Goal: Information Seeking & Learning: Learn about a topic

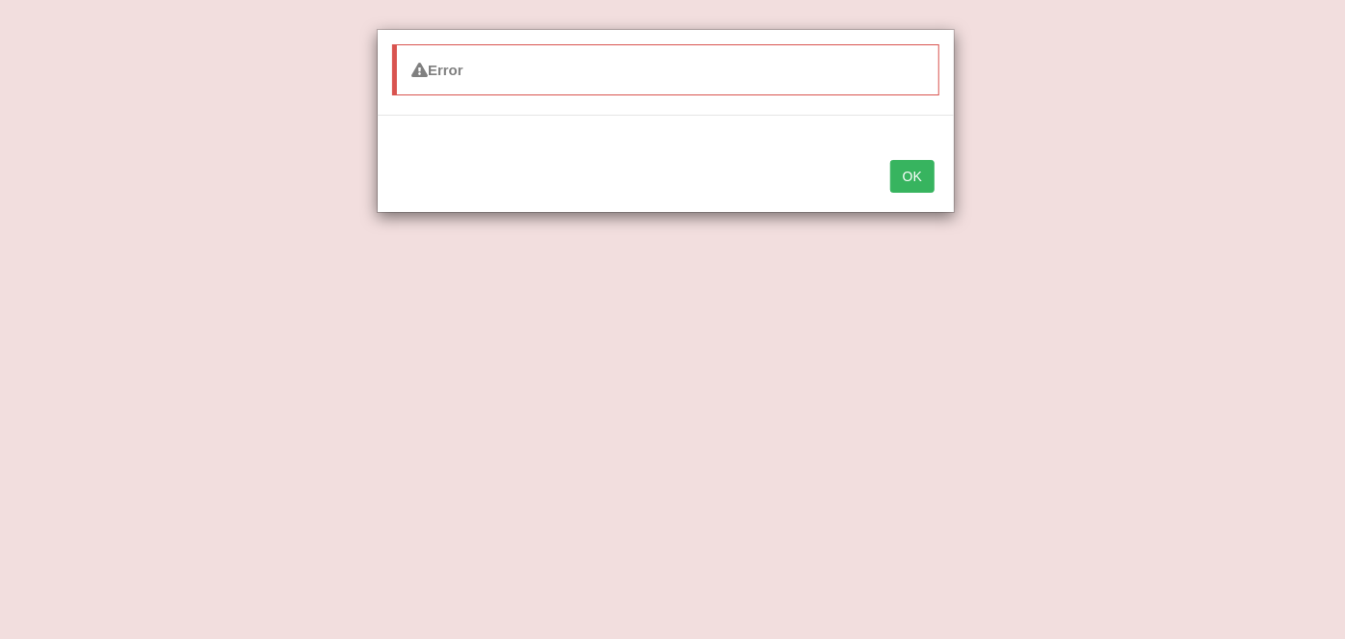
click at [909, 172] on button "OK" at bounding box center [912, 176] width 44 height 33
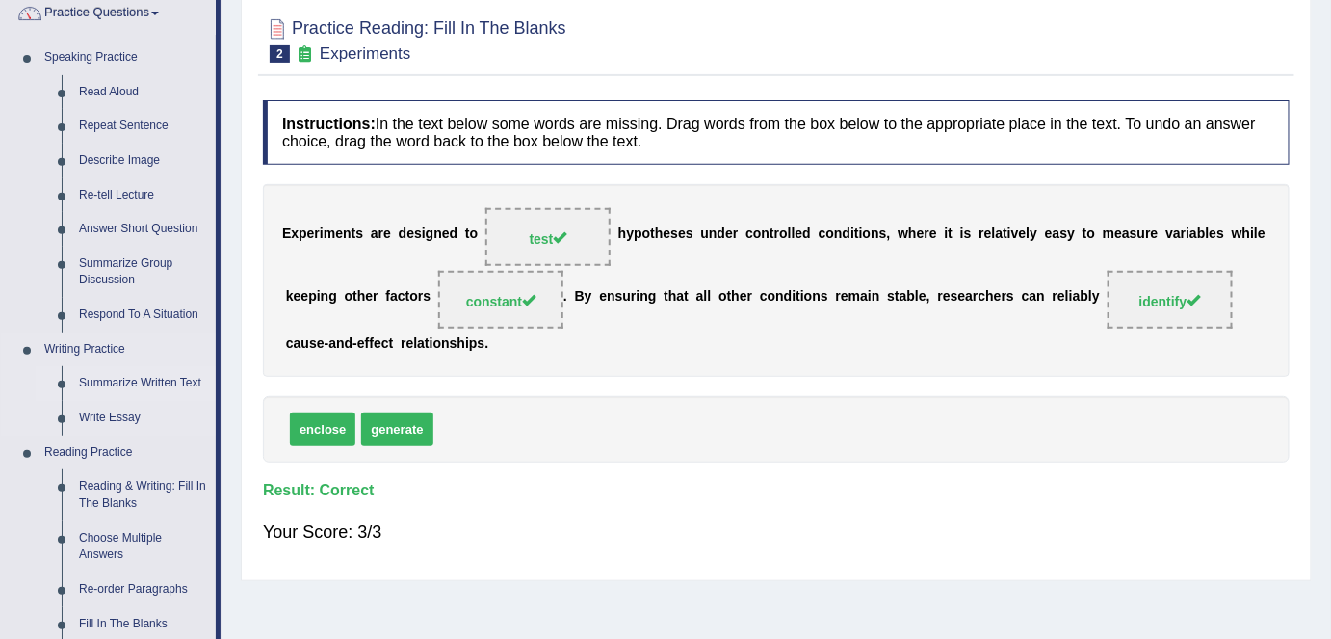
click at [125, 388] on link "Summarize Written Text" at bounding box center [142, 383] width 145 height 35
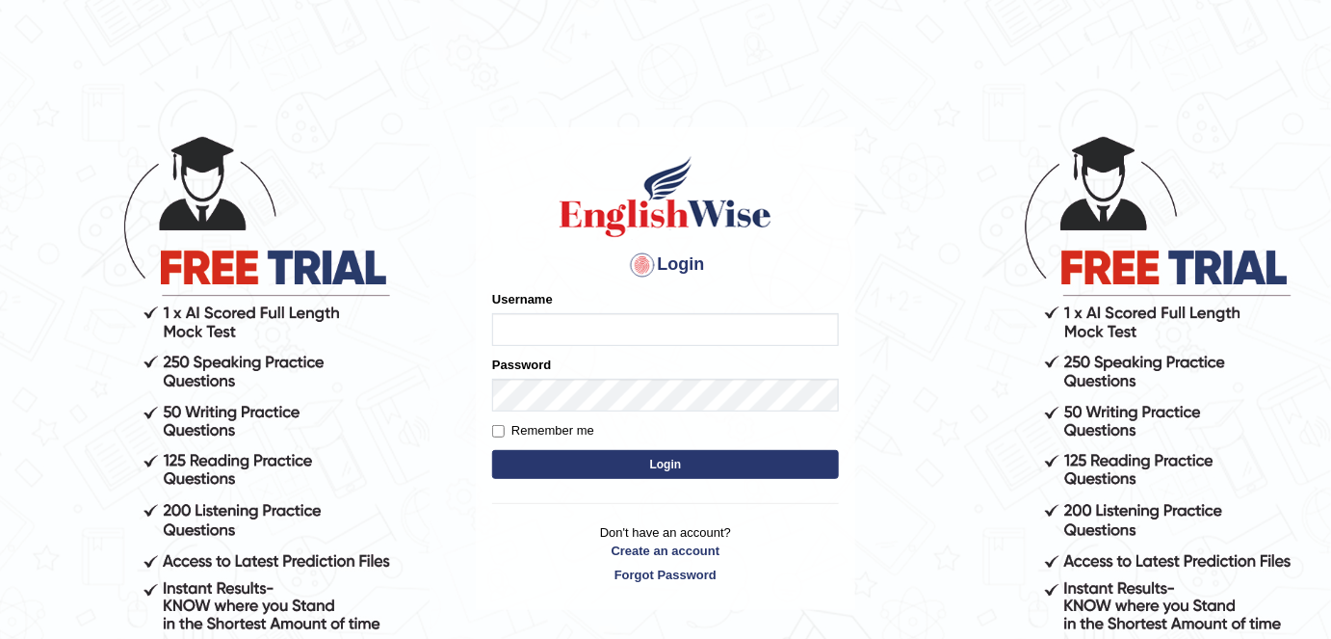
type input "alexa_"
click at [585, 463] on button "Login" at bounding box center [665, 464] width 347 height 29
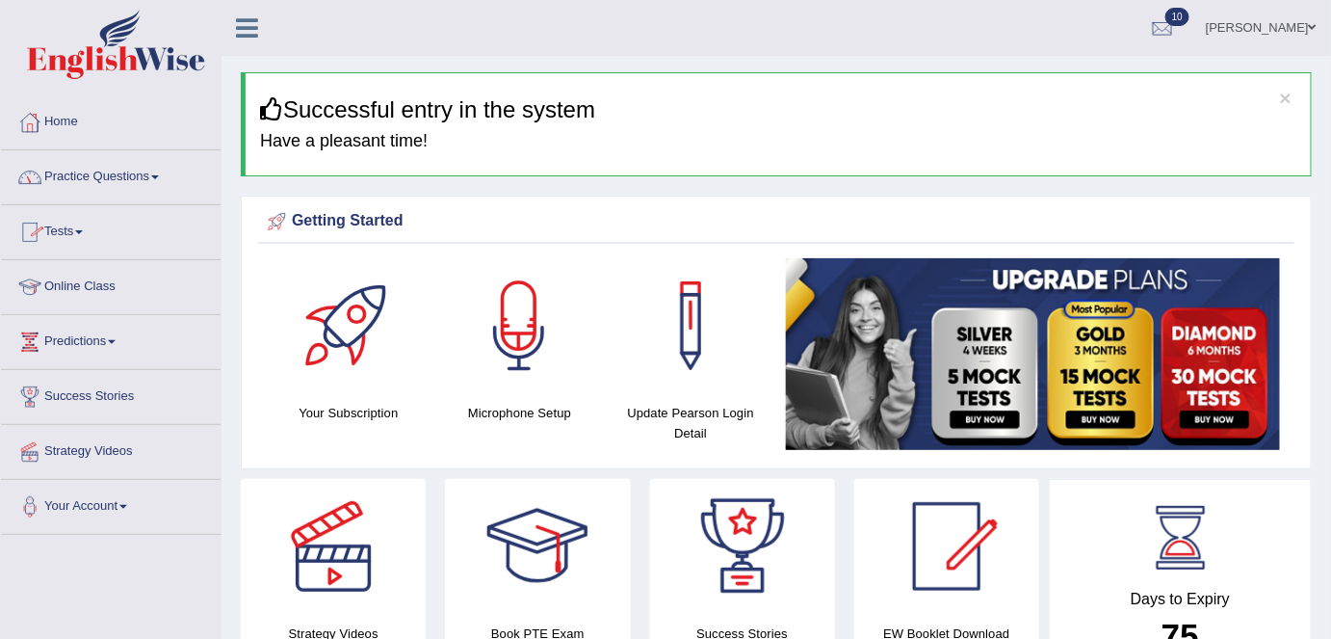
click at [108, 178] on link "Practice Questions" at bounding box center [111, 174] width 220 height 48
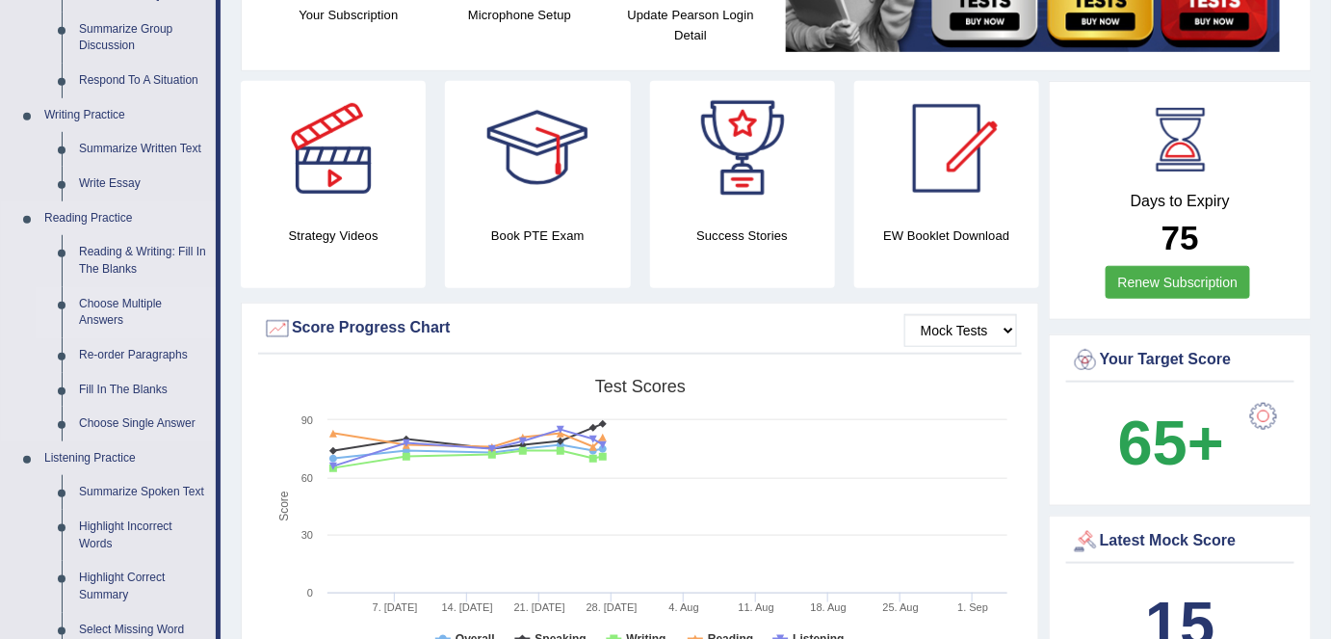
scroll to position [399, 0]
click at [161, 146] on link "Summarize Written Text" at bounding box center [142, 148] width 145 height 35
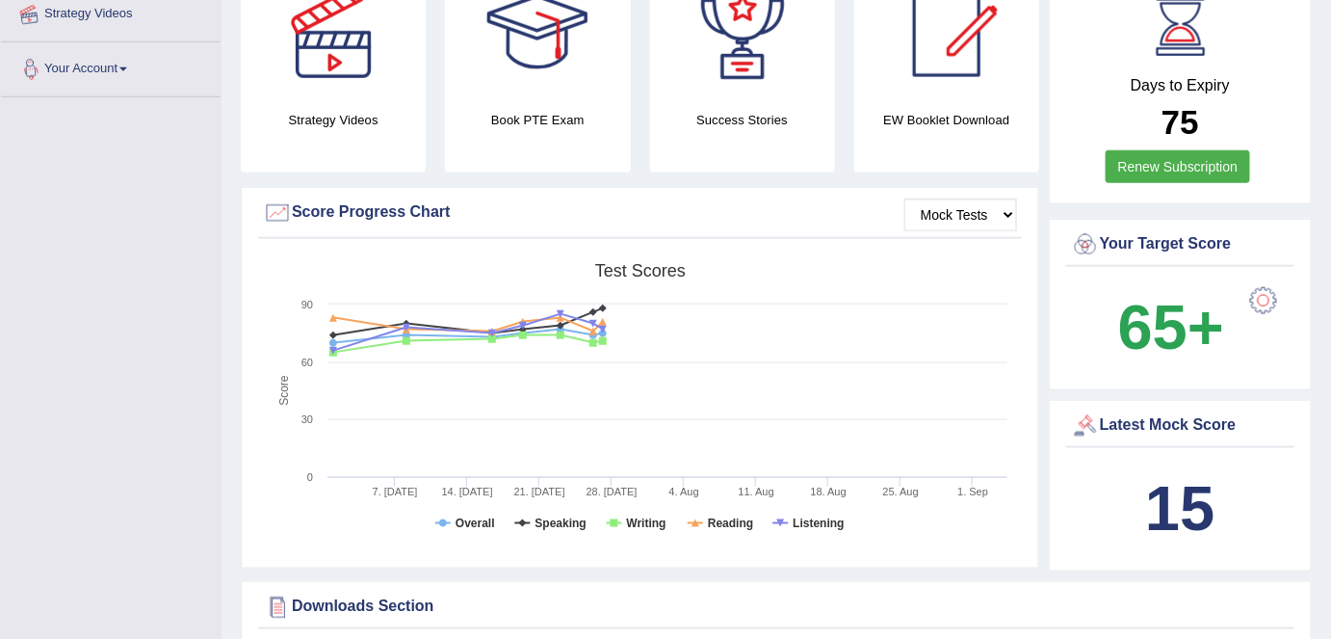
scroll to position [591, 0]
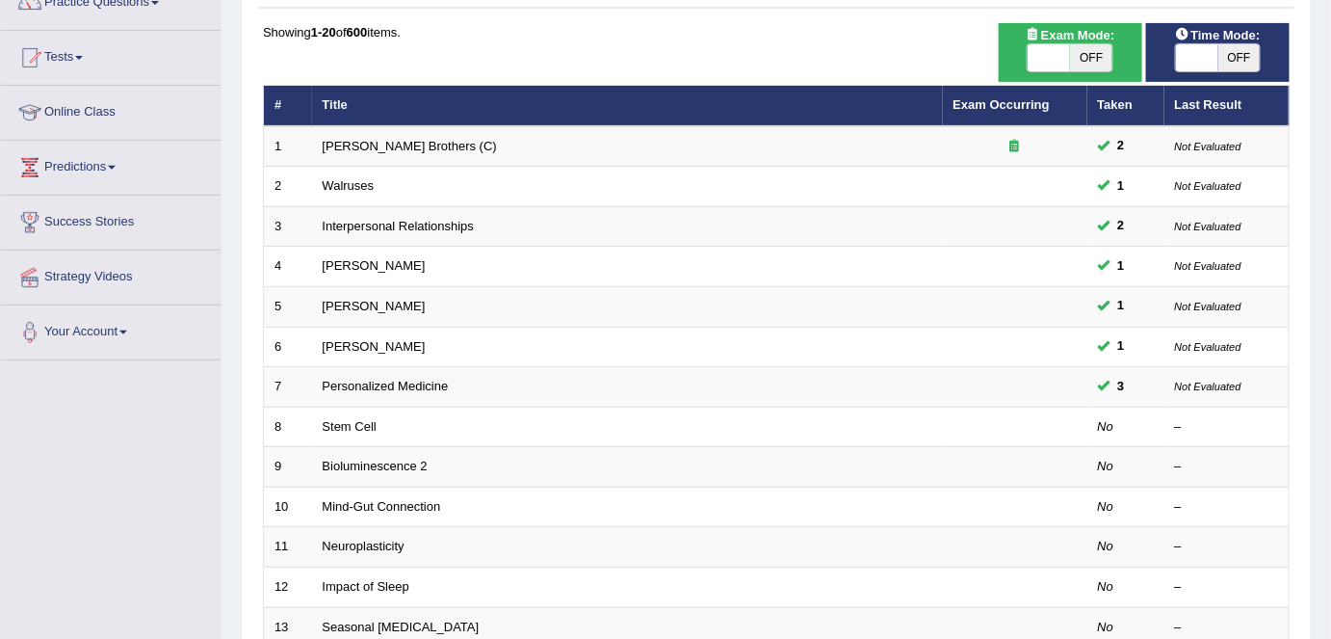
scroll to position [175, 0]
click at [1238, 65] on span "OFF" at bounding box center [1240, 56] width 42 height 27
checkbox input "true"
click at [1084, 61] on span "OFF" at bounding box center [1091, 56] width 42 height 27
checkbox input "true"
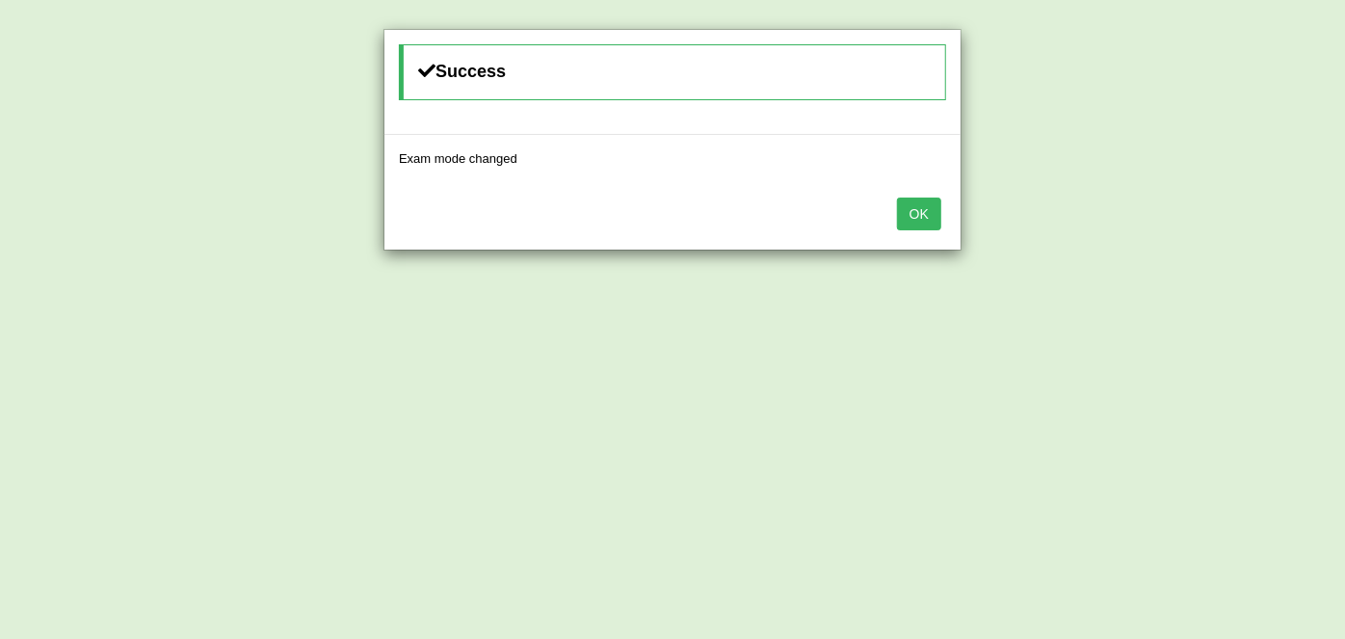
click at [911, 226] on button "OK" at bounding box center [919, 214] width 44 height 33
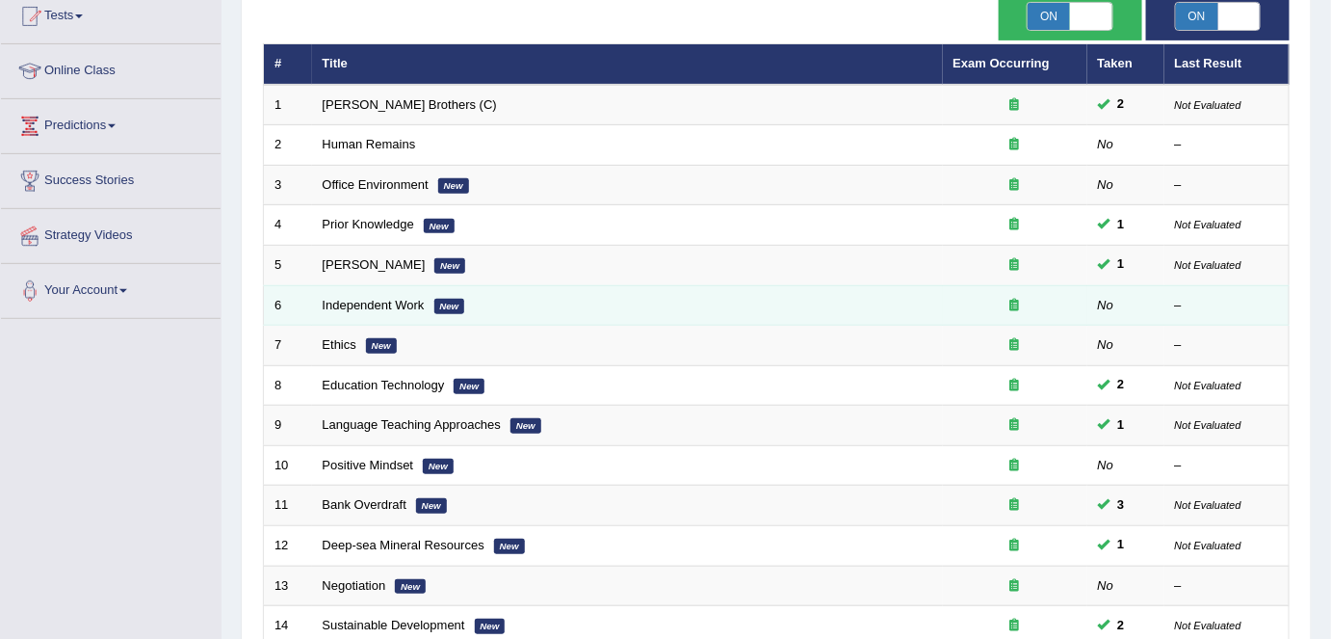
scroll to position [213, 0]
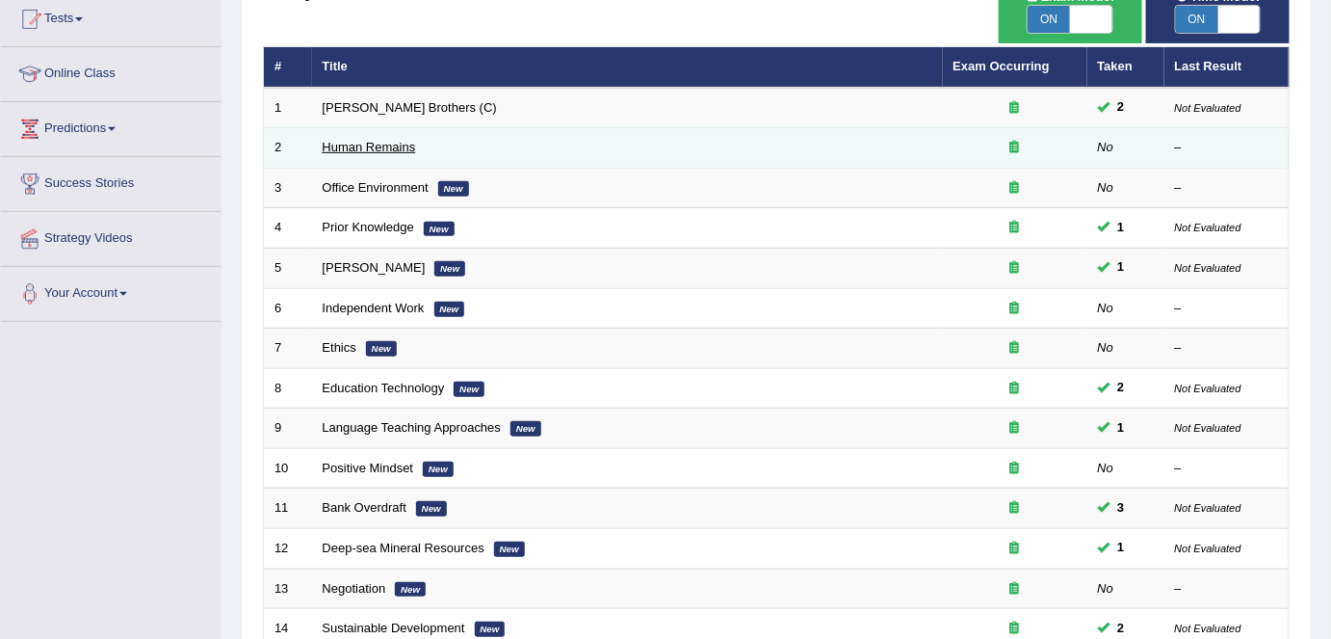
click at [382, 140] on link "Human Remains" at bounding box center [369, 147] width 93 height 14
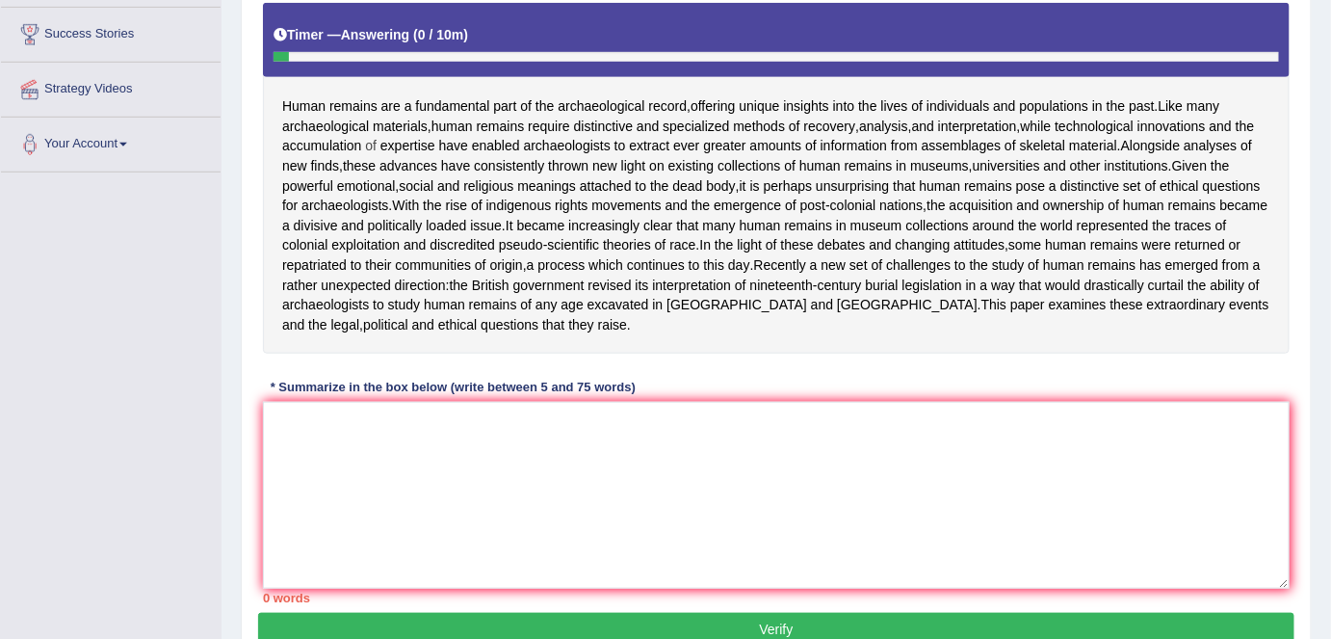
scroll to position [362, 0]
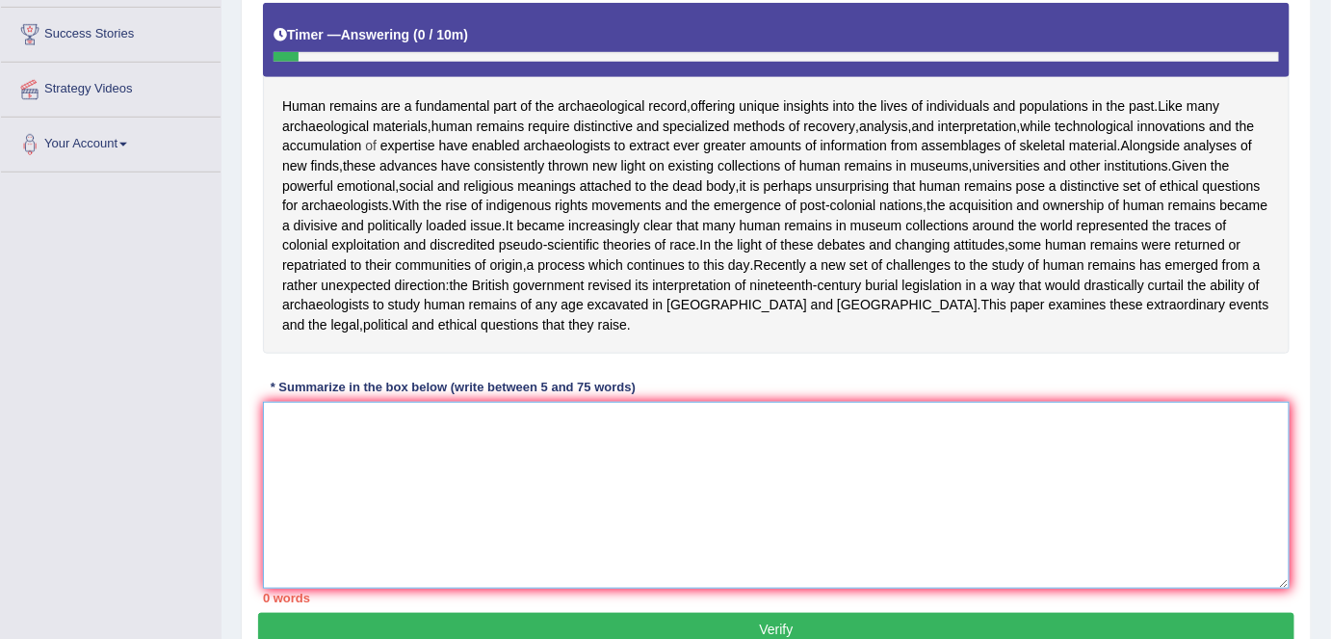
click at [371, 508] on textarea at bounding box center [776, 495] width 1027 height 187
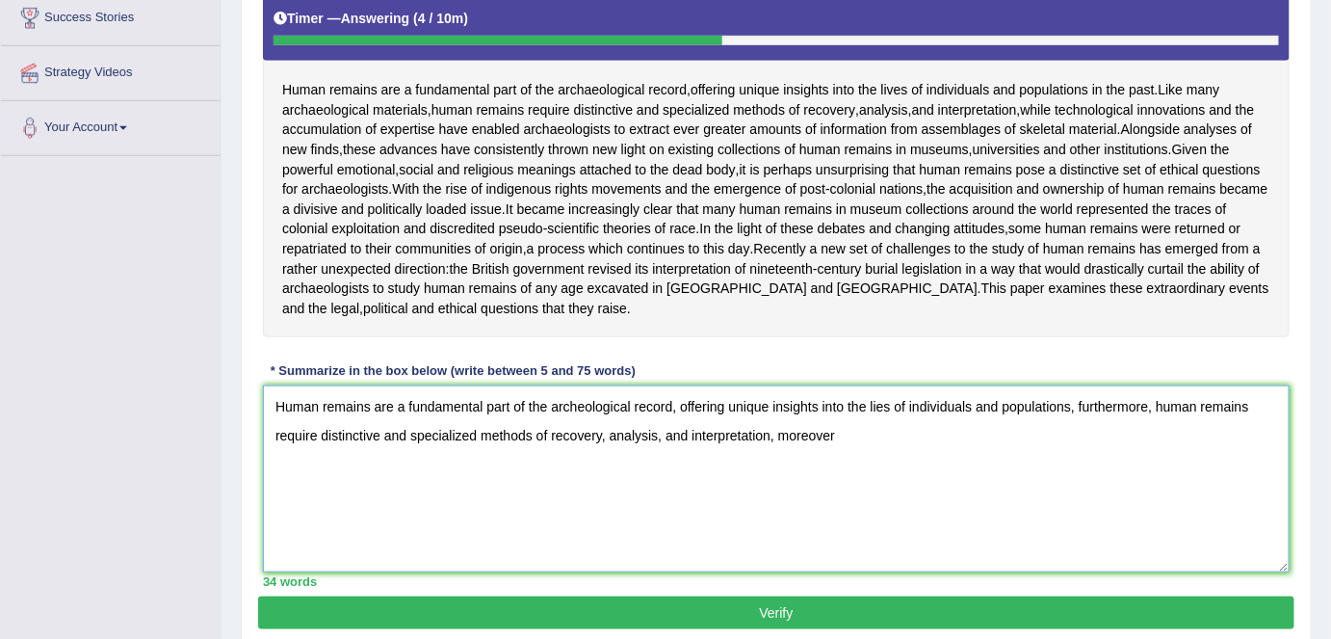
scroll to position [380, 0]
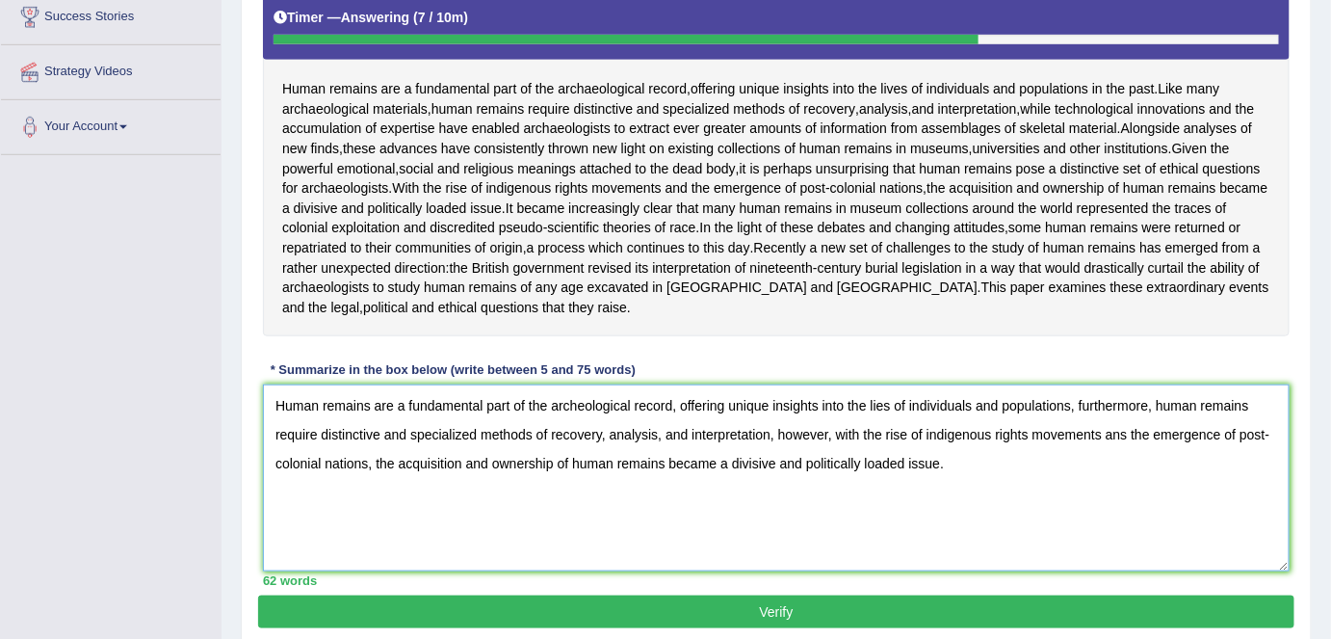
click at [879, 440] on textarea "Human remains are a fundamental part of the archeological record, offering uniq…" at bounding box center [776, 477] width 1027 height 187
click at [1079, 440] on textarea "Human remains are a fundamental part of the archeological record, offering uniq…" at bounding box center [776, 477] width 1027 height 187
click at [1178, 480] on textarea "Human remains are a fundamental part of the archeological record, offering uniq…" at bounding box center [776, 477] width 1027 height 187
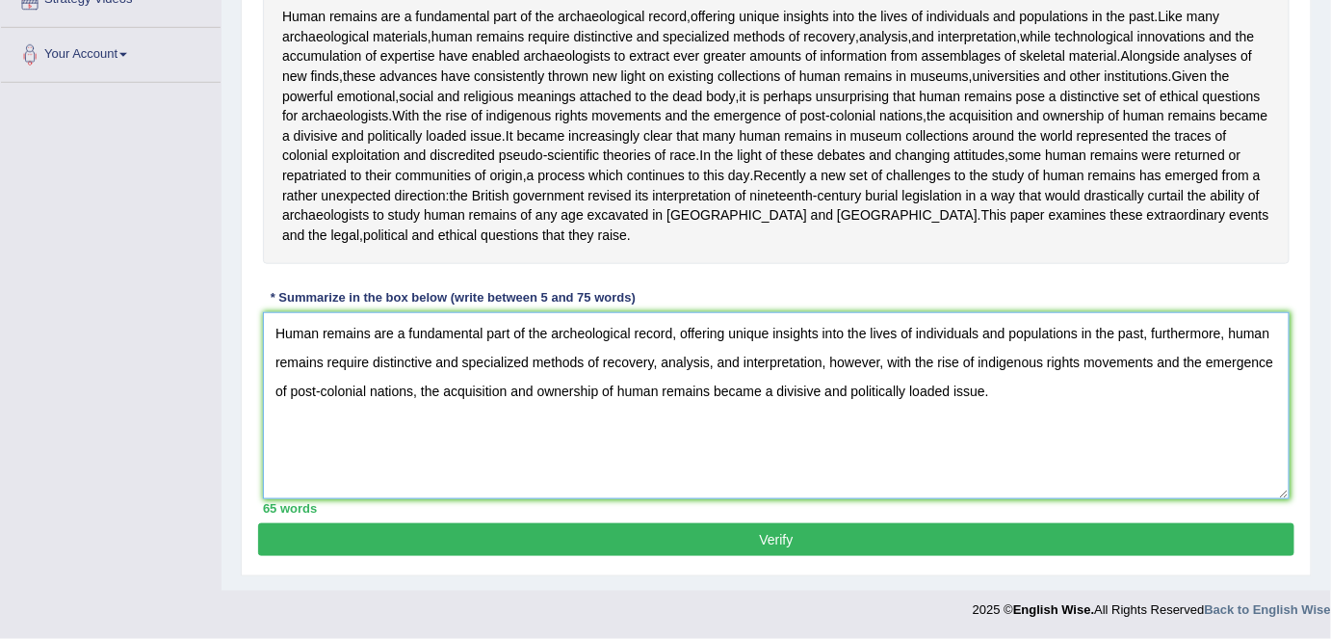
type textarea "Human remains are a fundamental part of the archeological record, offering uniq…"
click at [957, 538] on button "Verify" at bounding box center [776, 539] width 1037 height 33
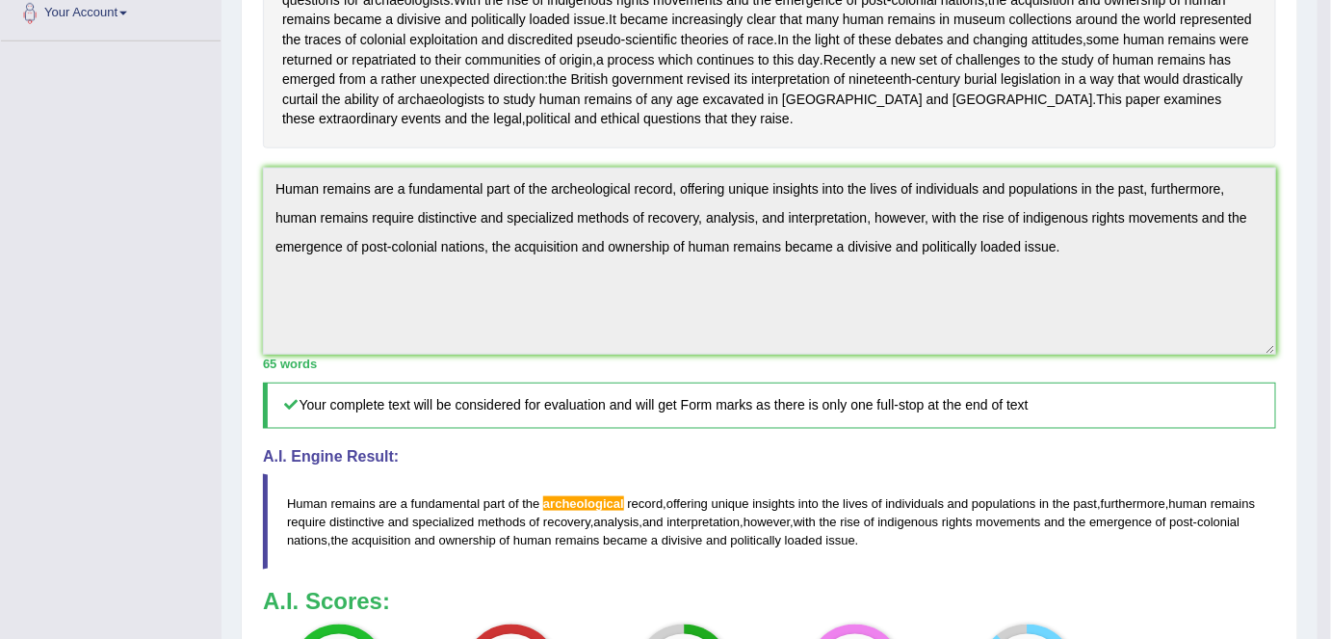
scroll to position [478, 0]
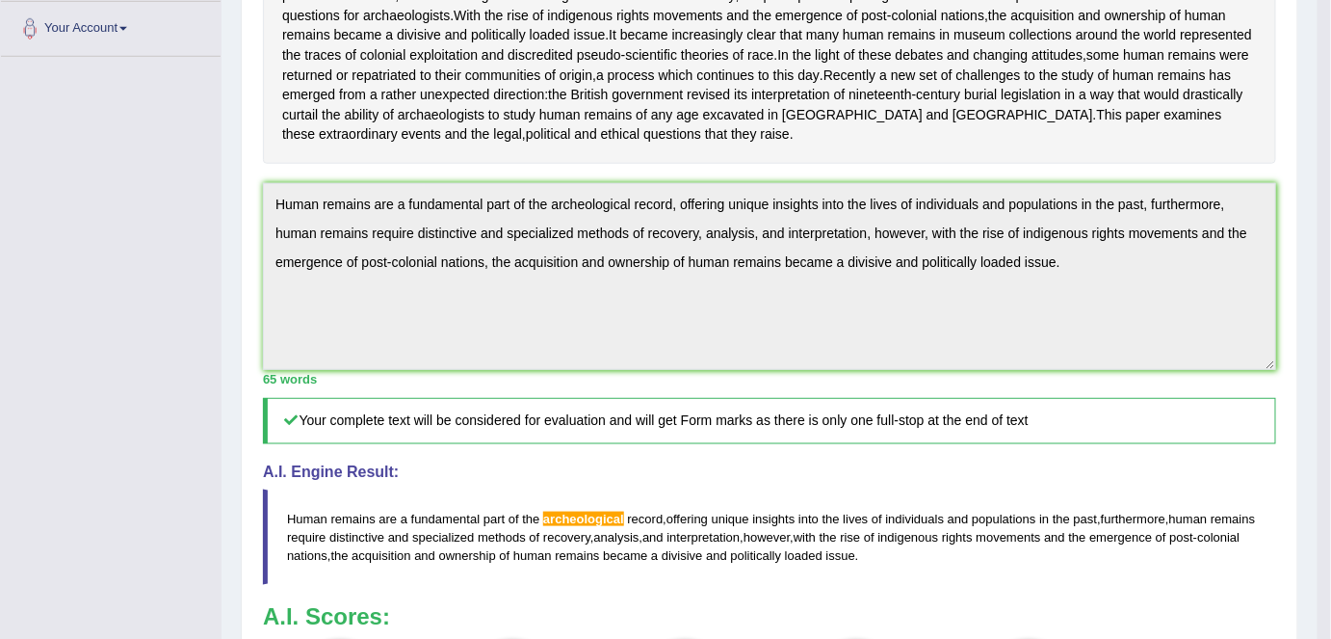
click at [239, 246] on div "Home Practice Writing: Summarize Written Text Human Remains « Prev Next » Repor…" at bounding box center [770, 212] width 1096 height 1380
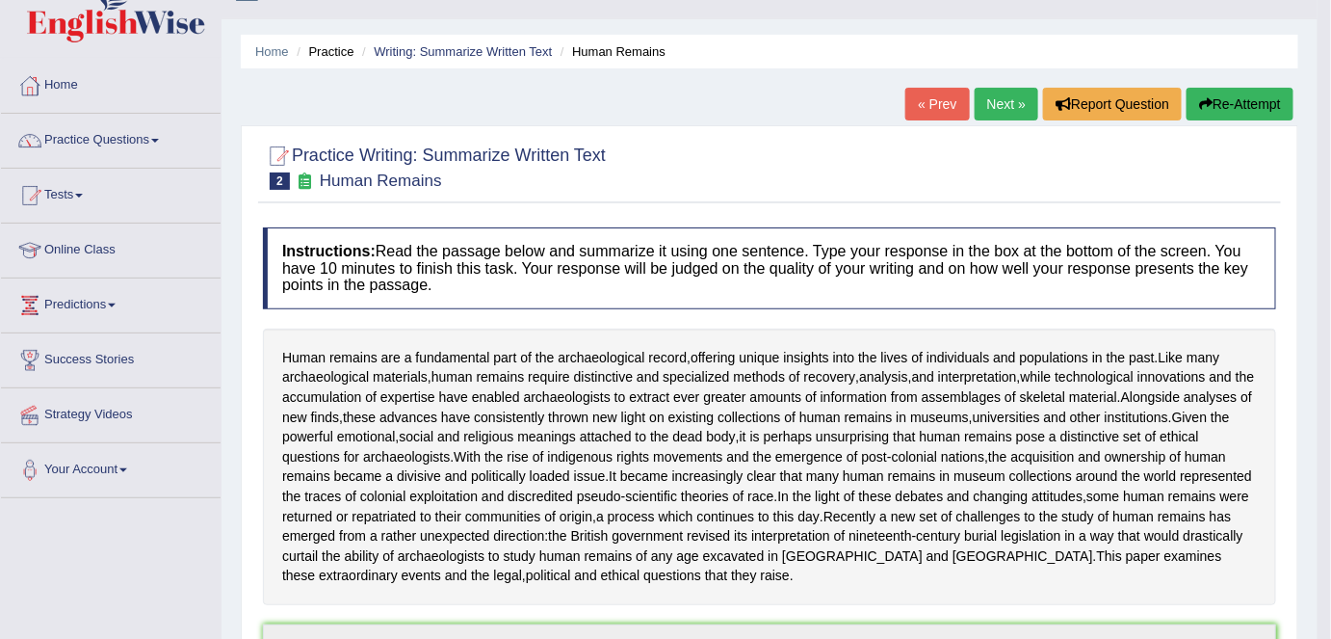
scroll to position [32, 0]
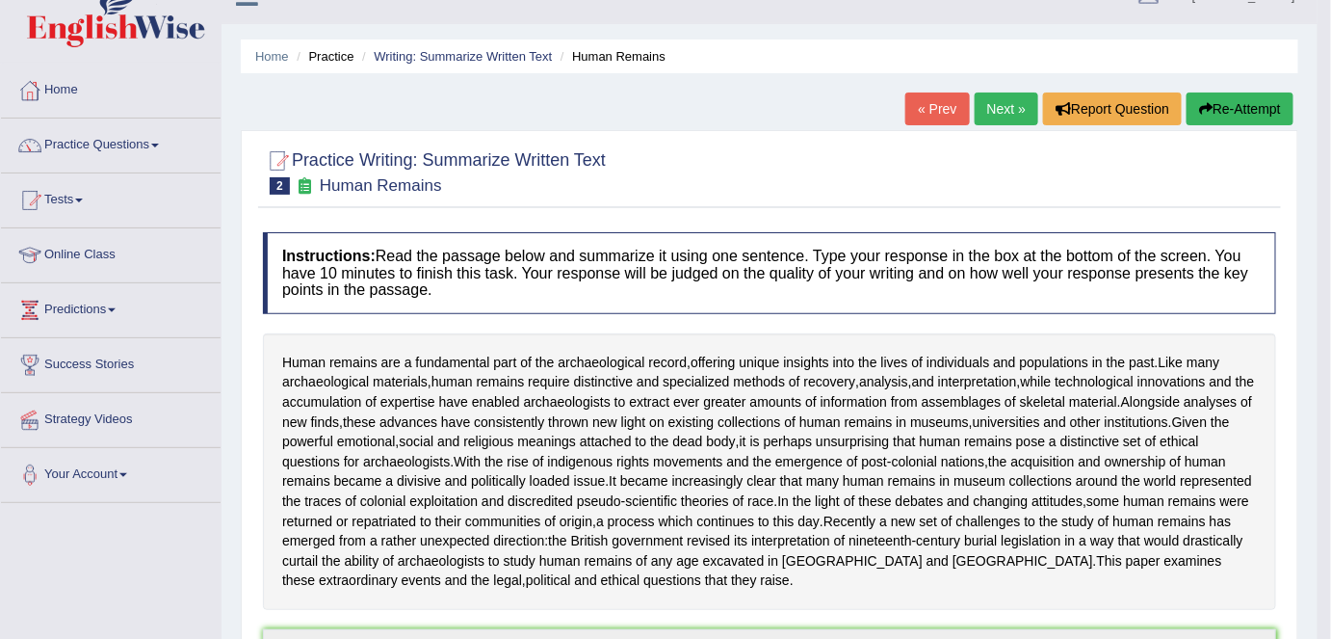
click at [1231, 106] on button "Re-Attempt" at bounding box center [1240, 108] width 107 height 33
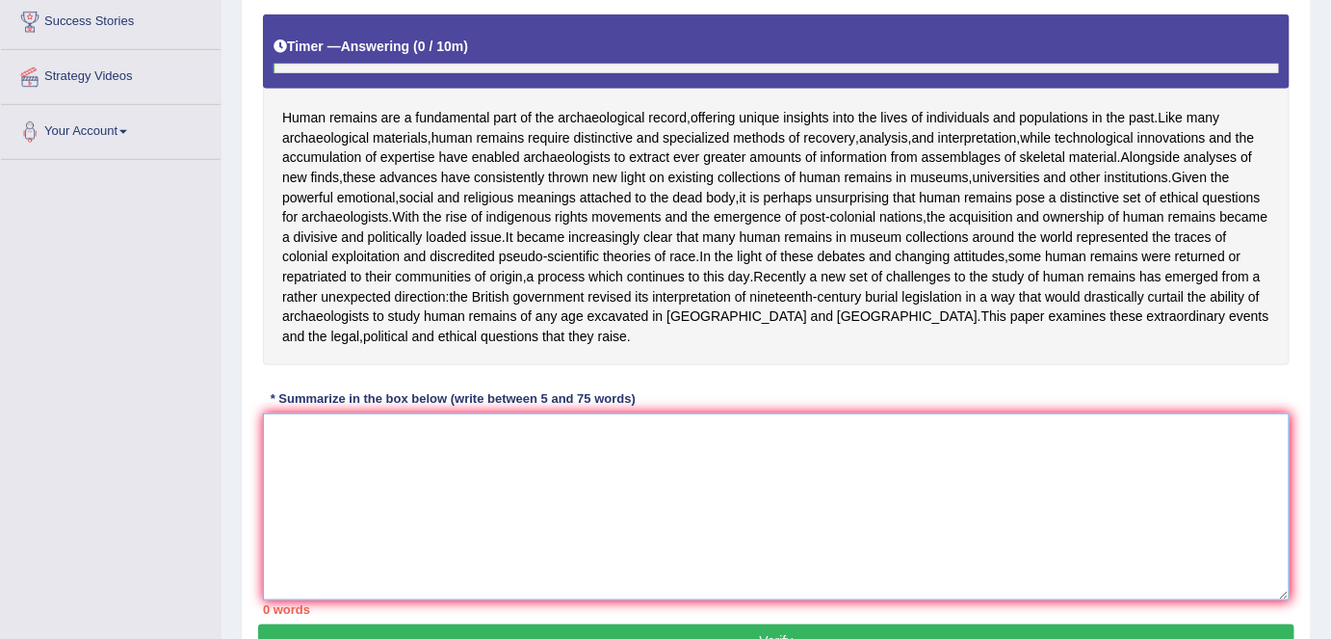
click at [676, 535] on textarea at bounding box center [776, 506] width 1027 height 187
paste textarea "Human remains are a fundamental part of the archeological record, offering uniq…"
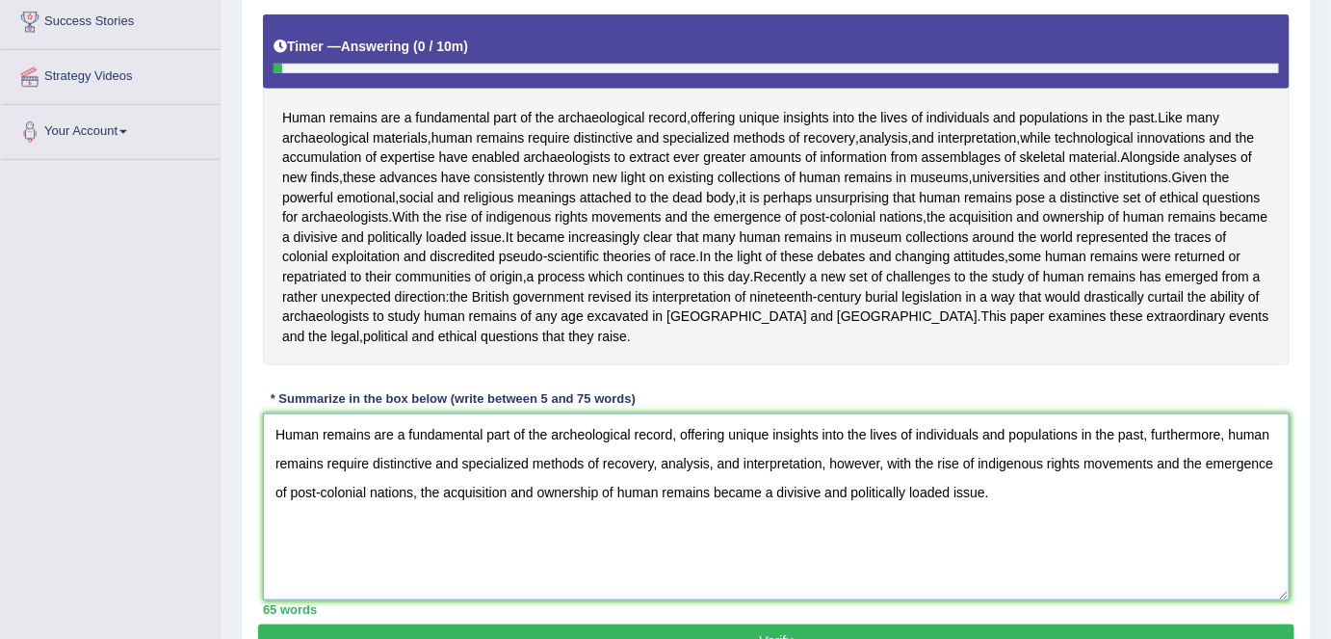
click at [573, 471] on textarea "Human remains are a fundamental part of the archeological record, offering uniq…" at bounding box center [776, 506] width 1027 height 187
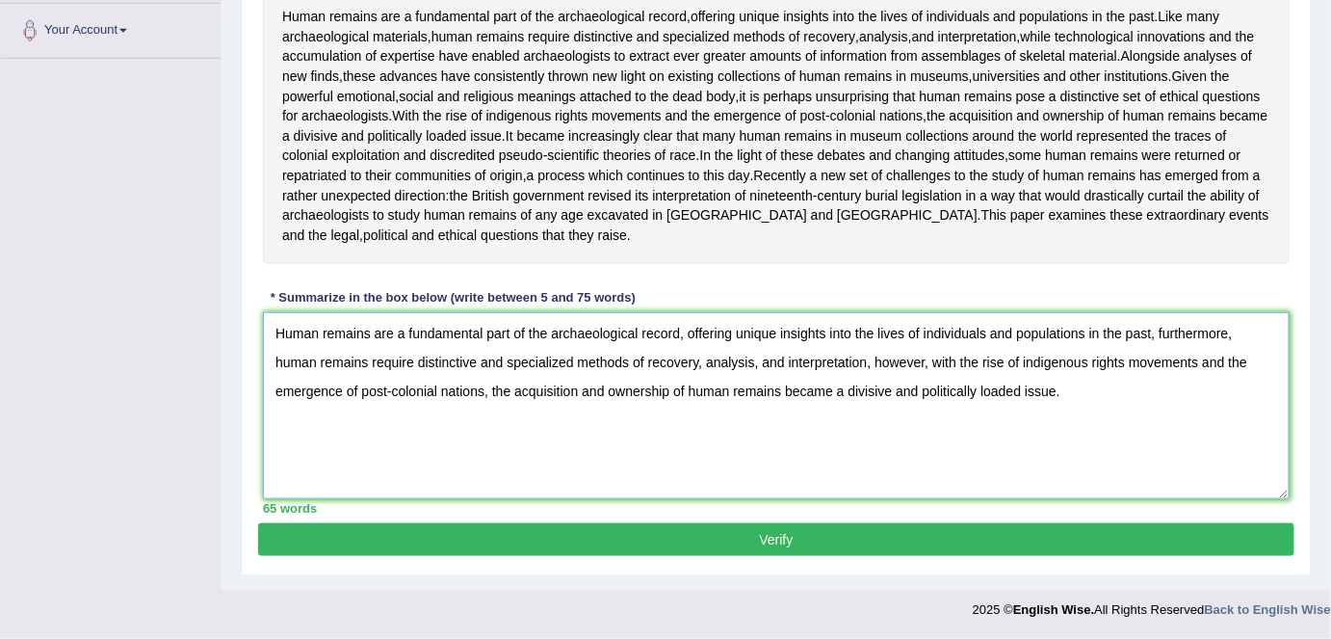
type textarea "Human remains are a fundamental part of the archaeological record, offering uni…"
click at [791, 531] on button "Verify" at bounding box center [776, 539] width 1037 height 33
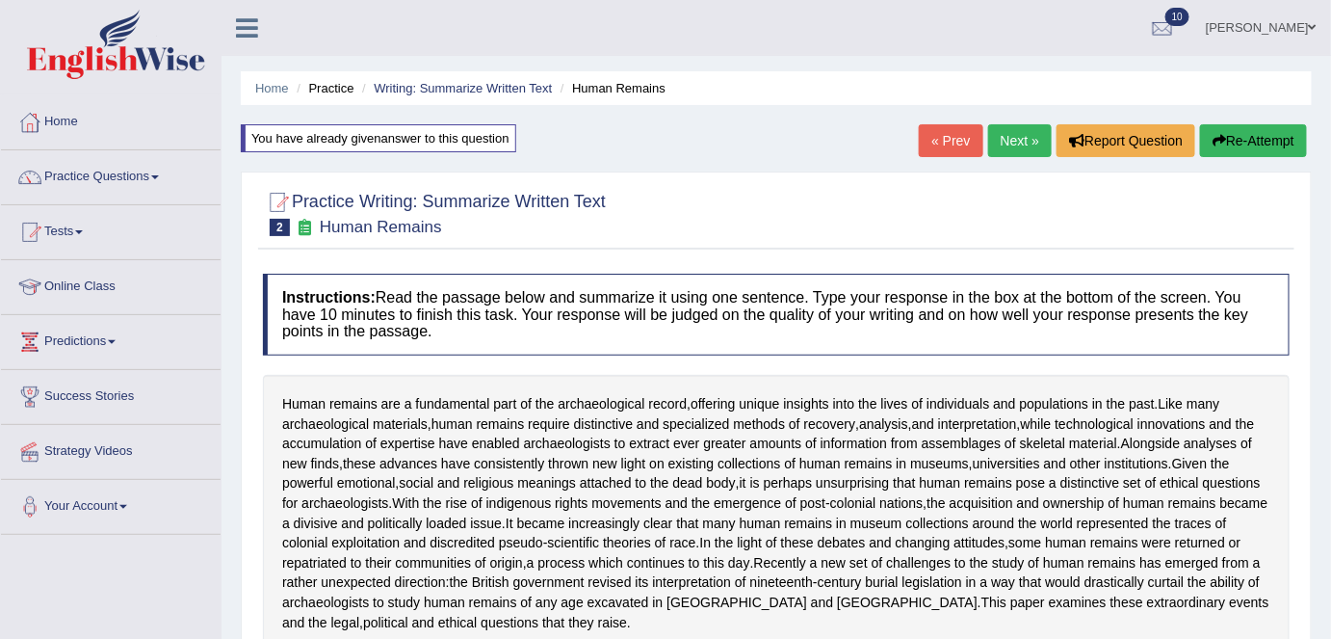
click at [994, 140] on link "Next »" at bounding box center [1021, 140] width 64 height 33
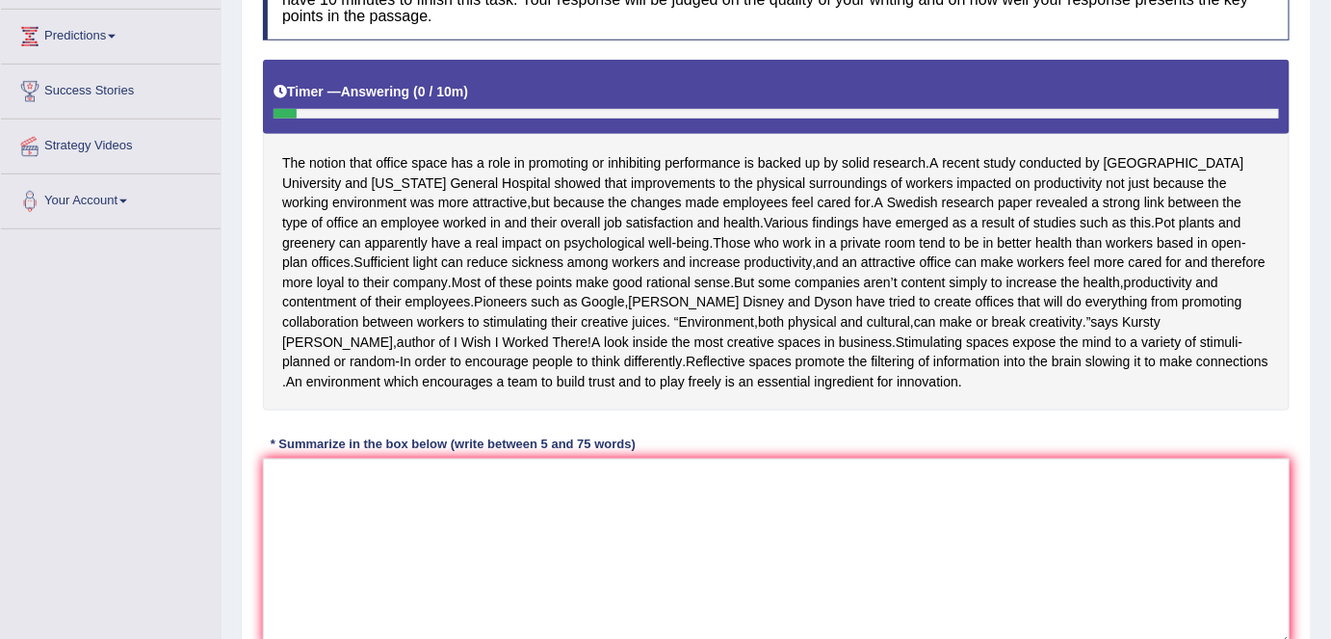
scroll to position [325, 0]
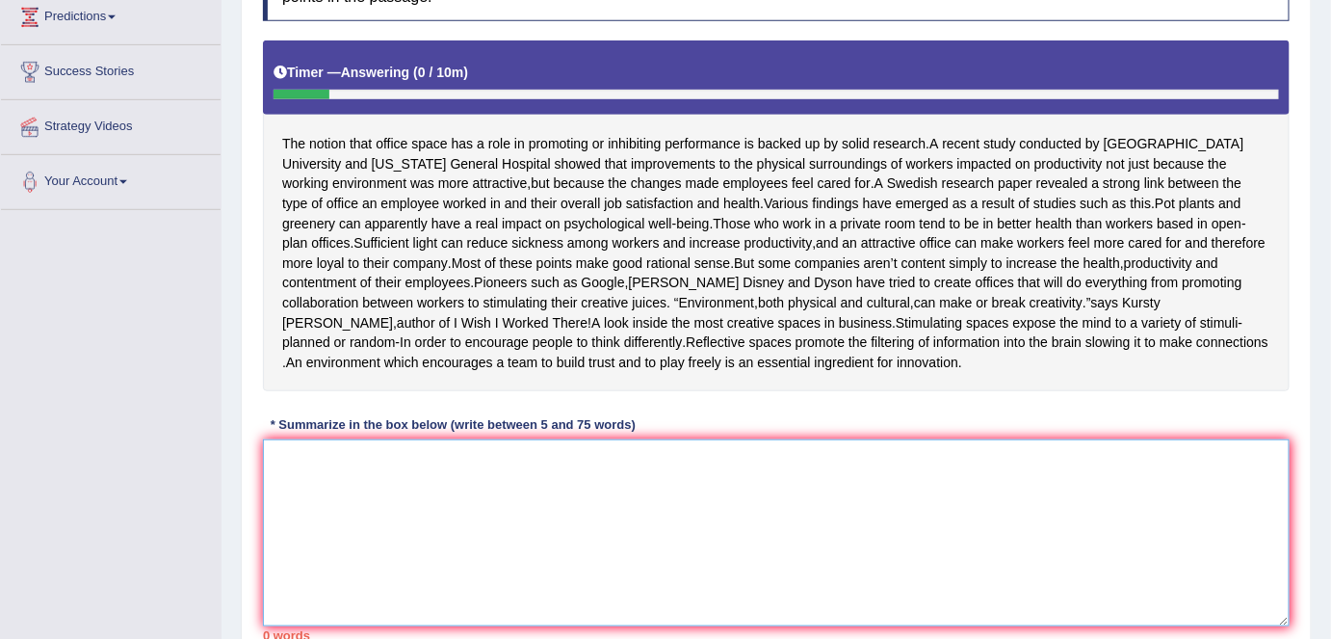
click at [503, 530] on textarea at bounding box center [776, 532] width 1027 height 187
type textarea "1"
type textarea "o"
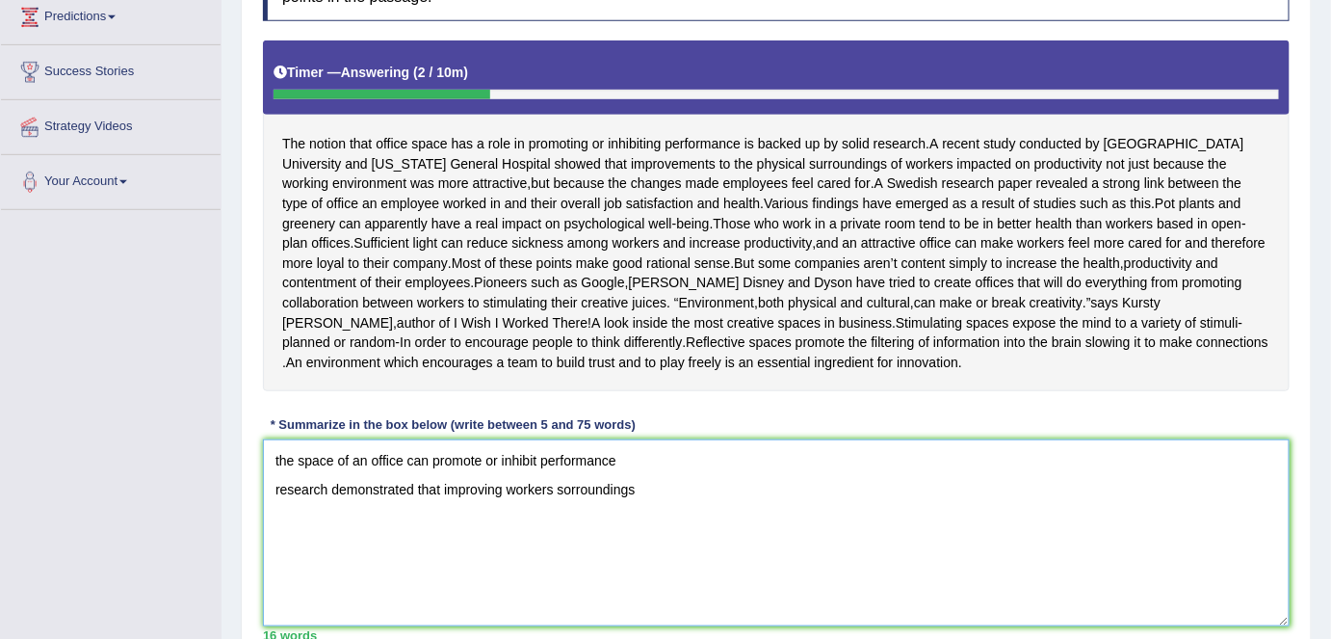
click at [571, 501] on textarea "the space of an office can promote or inhibit performance research demonstrated…" at bounding box center [776, 532] width 1027 height 187
click at [672, 516] on textarea "the space of an office can promote or inhibit performance research demonstrated…" at bounding box center [776, 532] width 1027 height 187
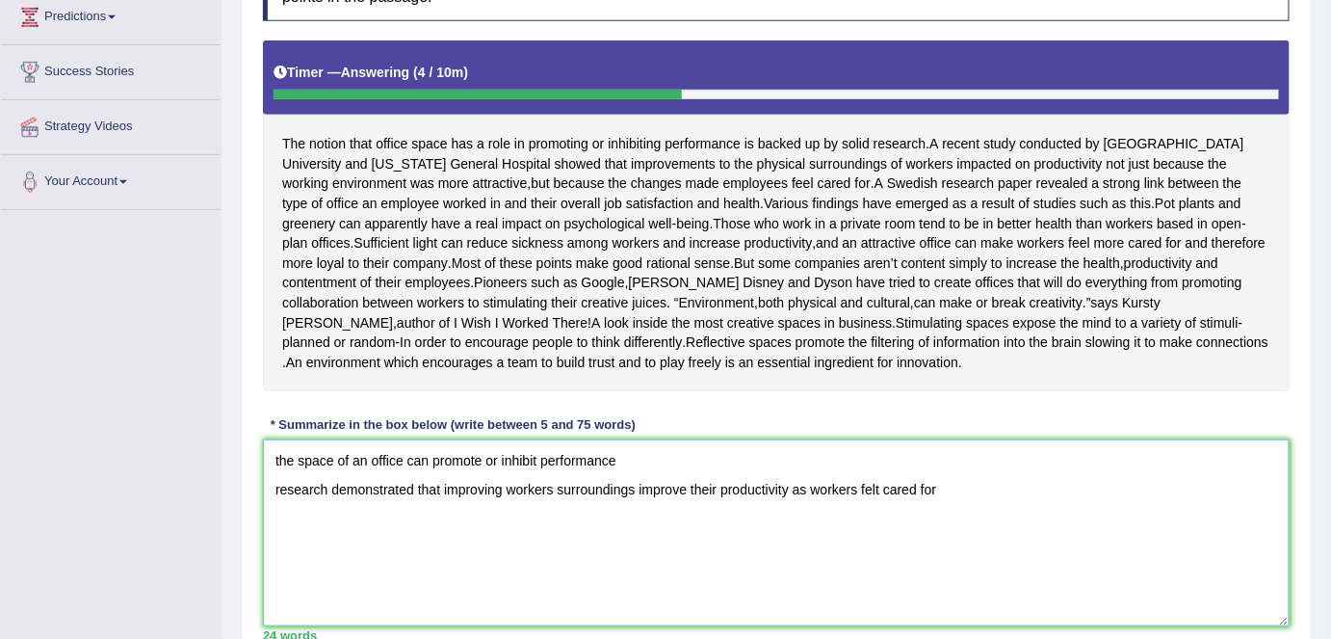
click at [688, 508] on textarea "the space of an office can promote or inhibit performance research demonstrated…" at bounding box center [776, 532] width 1027 height 187
click at [969, 505] on textarea "the space of an office can promote or inhibit performance research demonstrated…" at bounding box center [776, 532] width 1027 height 187
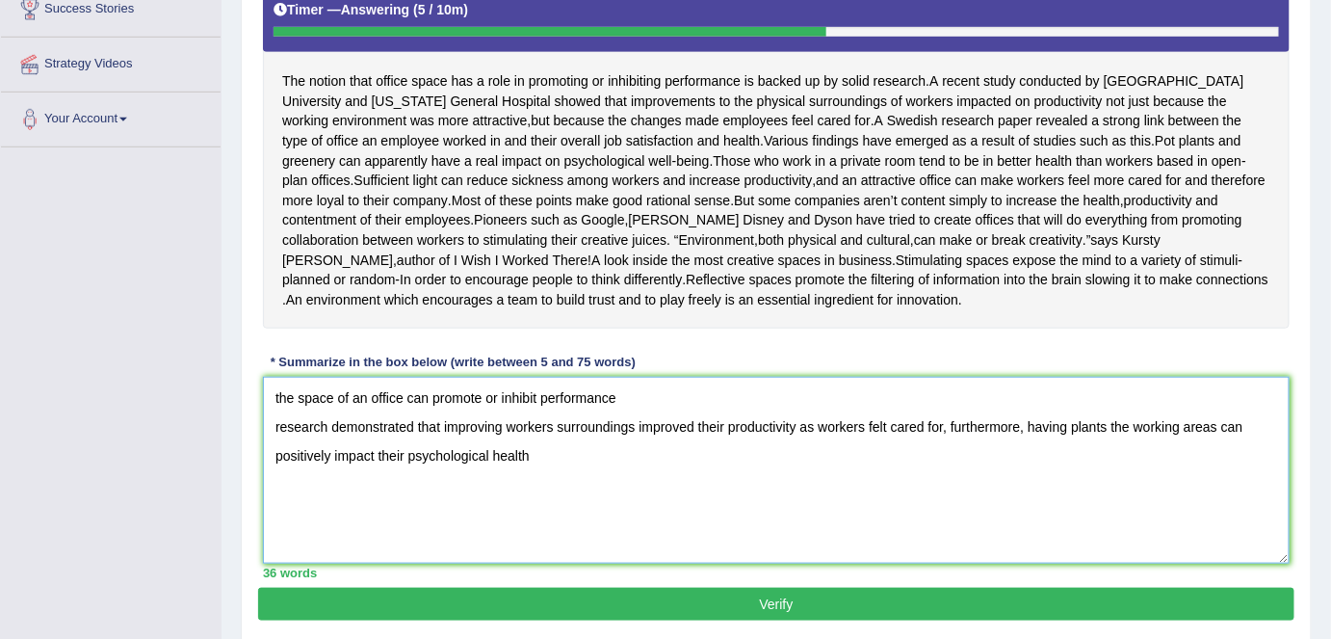
scroll to position [384, 0]
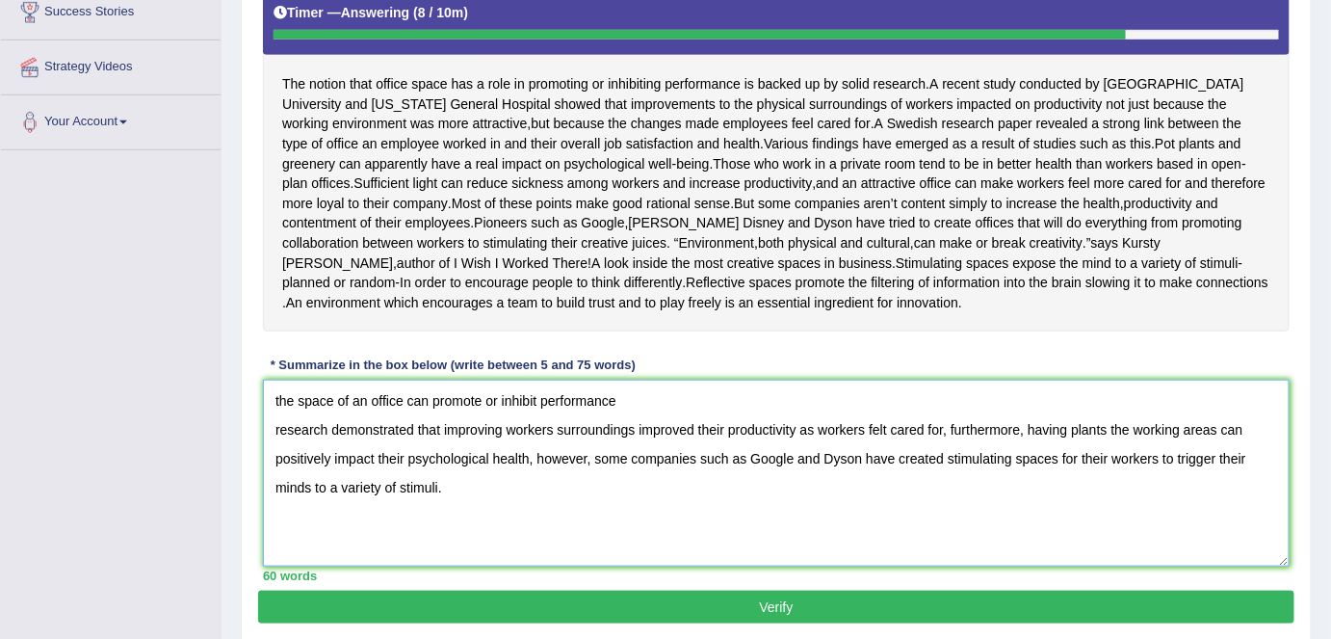
click at [276, 418] on textarea "the space of an office can promote or inhibit performance research demonstrated…" at bounding box center [776, 473] width 1027 height 187
click at [632, 419] on textarea "The space of an office can promote or inhibit performance research demonstrated…" at bounding box center [776, 473] width 1027 height 187
click at [274, 442] on textarea "The space of an office can promote or inhibit performance, and research demonst…" at bounding box center [776, 473] width 1027 height 187
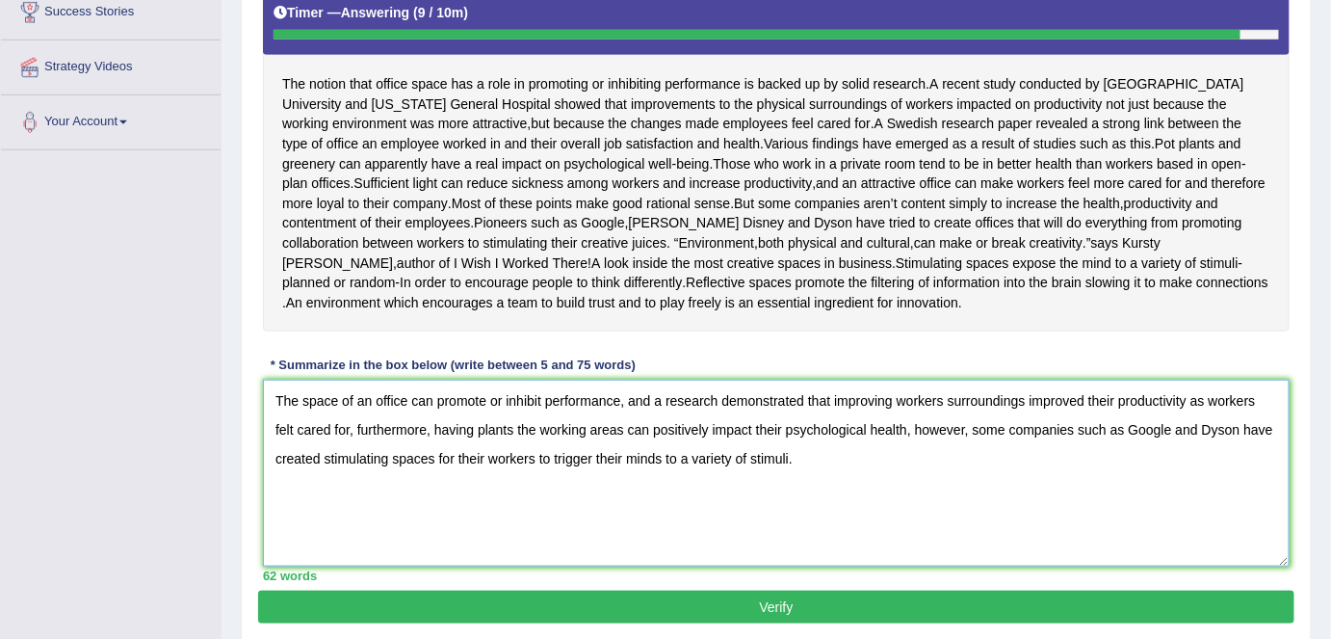
click at [942, 445] on textarea "The space of an office can promote or inhibit performance, and a research demon…" at bounding box center [776, 473] width 1027 height 187
type textarea "The space of an office can promote or inhibit performance, and a research demon…"
click at [786, 622] on button "Verify" at bounding box center [776, 607] width 1037 height 33
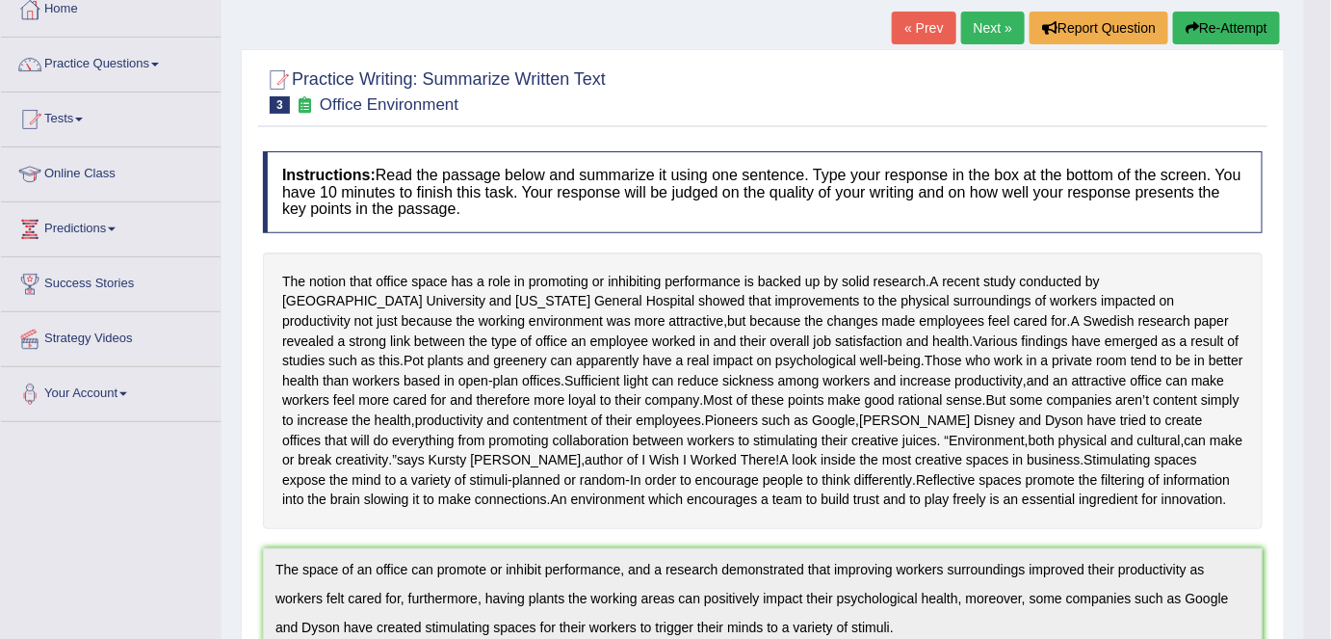
scroll to position [82, 0]
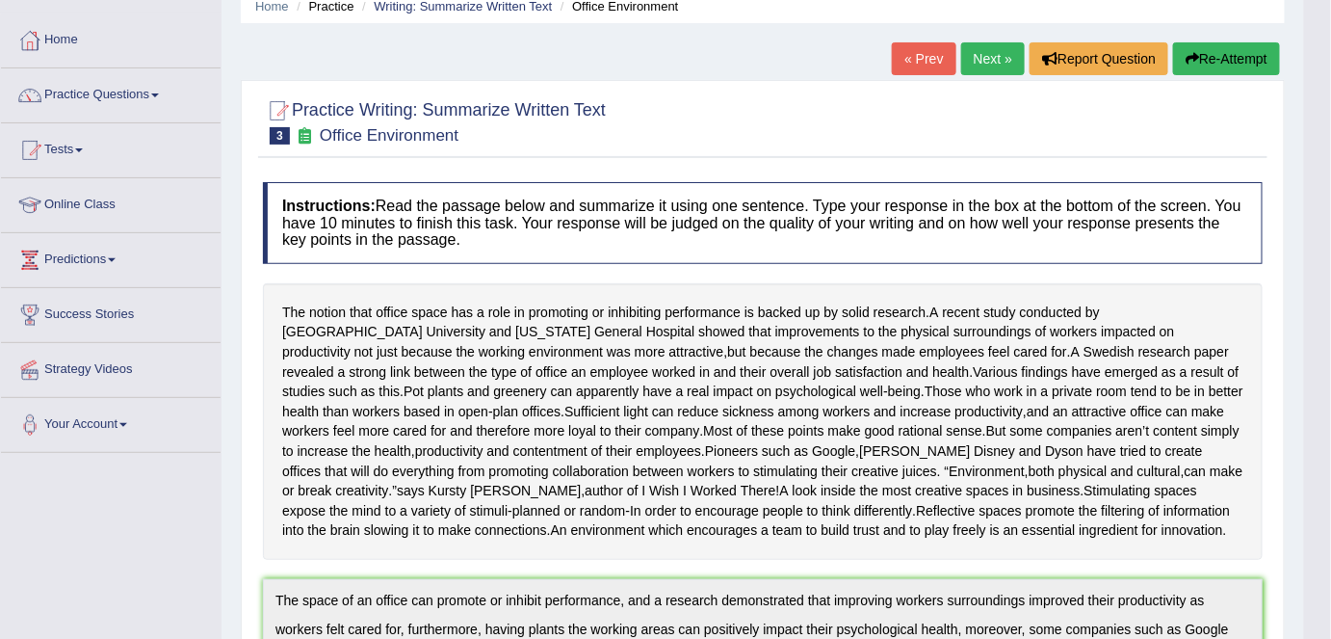
click at [1245, 55] on button "Re-Attempt" at bounding box center [1226, 58] width 107 height 33
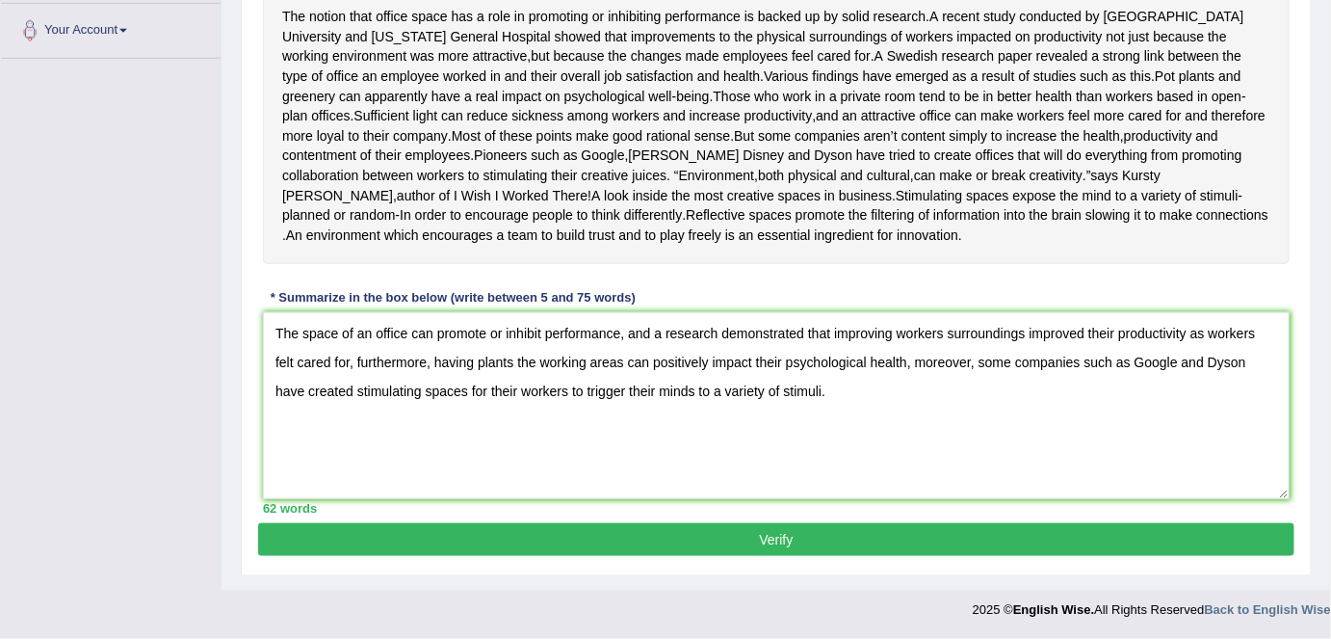
click at [665, 335] on textarea "The space of an office can promote or inhibit performance, and a research demon…" at bounding box center [776, 405] width 1027 height 187
type textarea "The space of an office can promote or inhibit performance, and research demonst…"
click at [627, 535] on button "Verify" at bounding box center [776, 539] width 1037 height 33
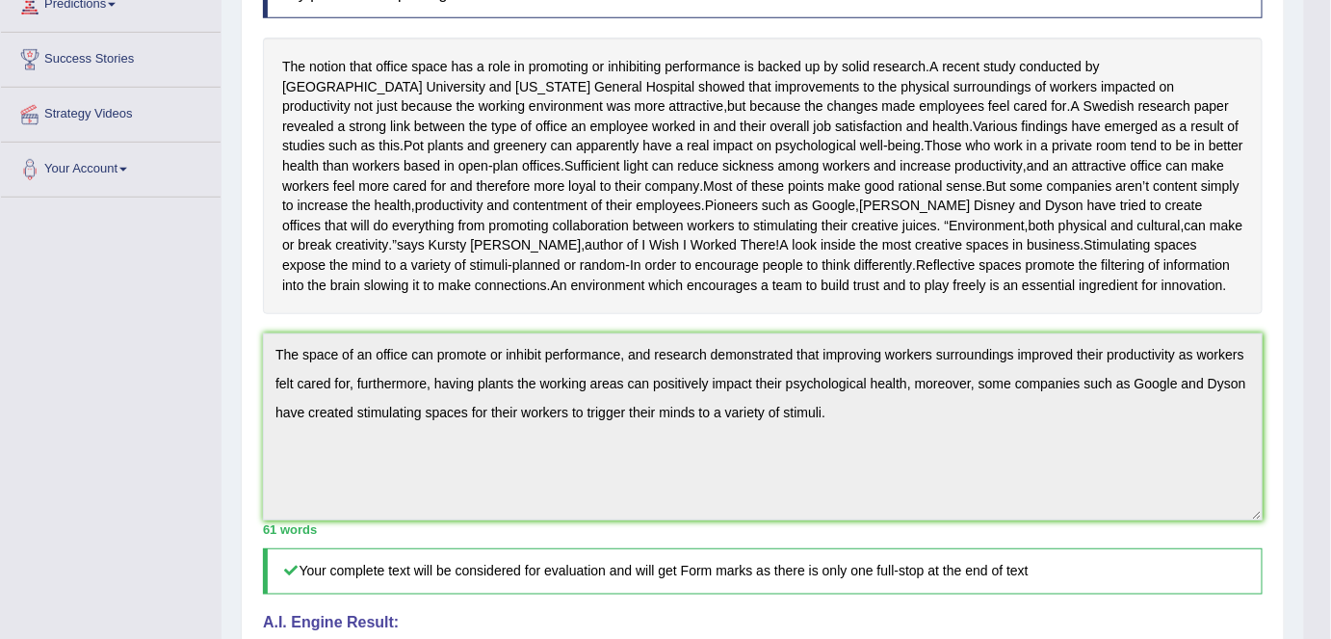
scroll to position [336, 0]
click at [258, 389] on div "Instructions: Read the passage below and summarize it using one sentence. Type …" at bounding box center [763, 424] width 1010 height 993
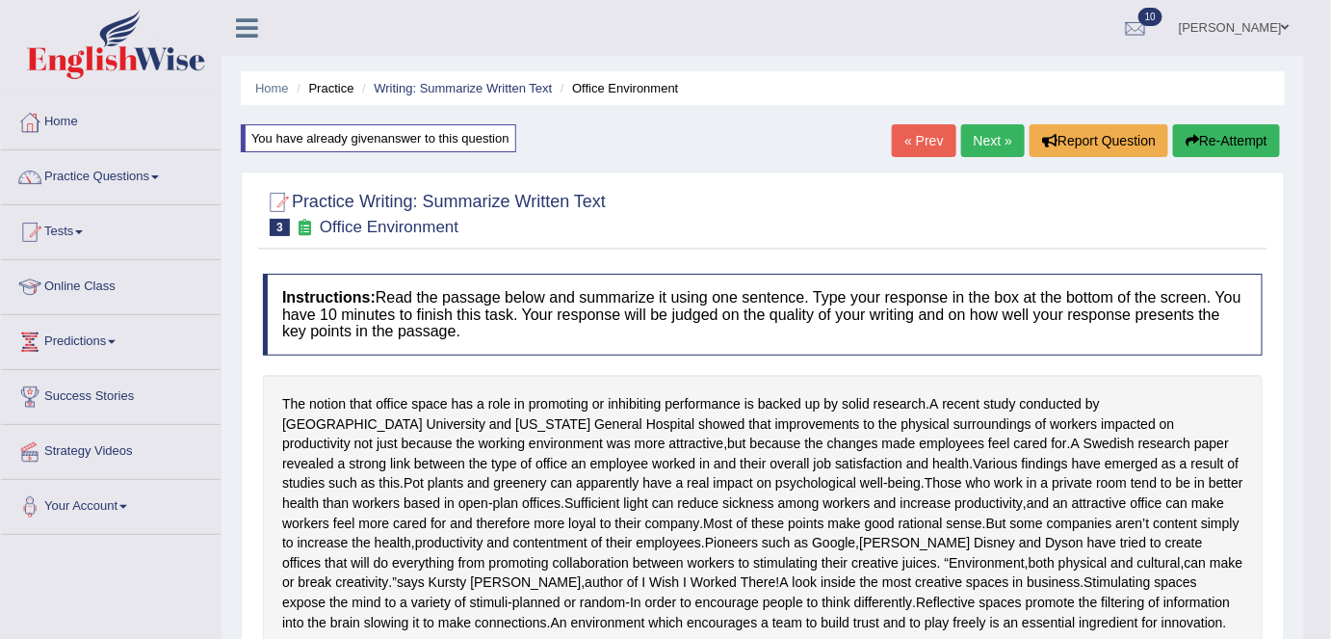
click at [1260, 142] on button "Re-Attempt" at bounding box center [1226, 140] width 107 height 33
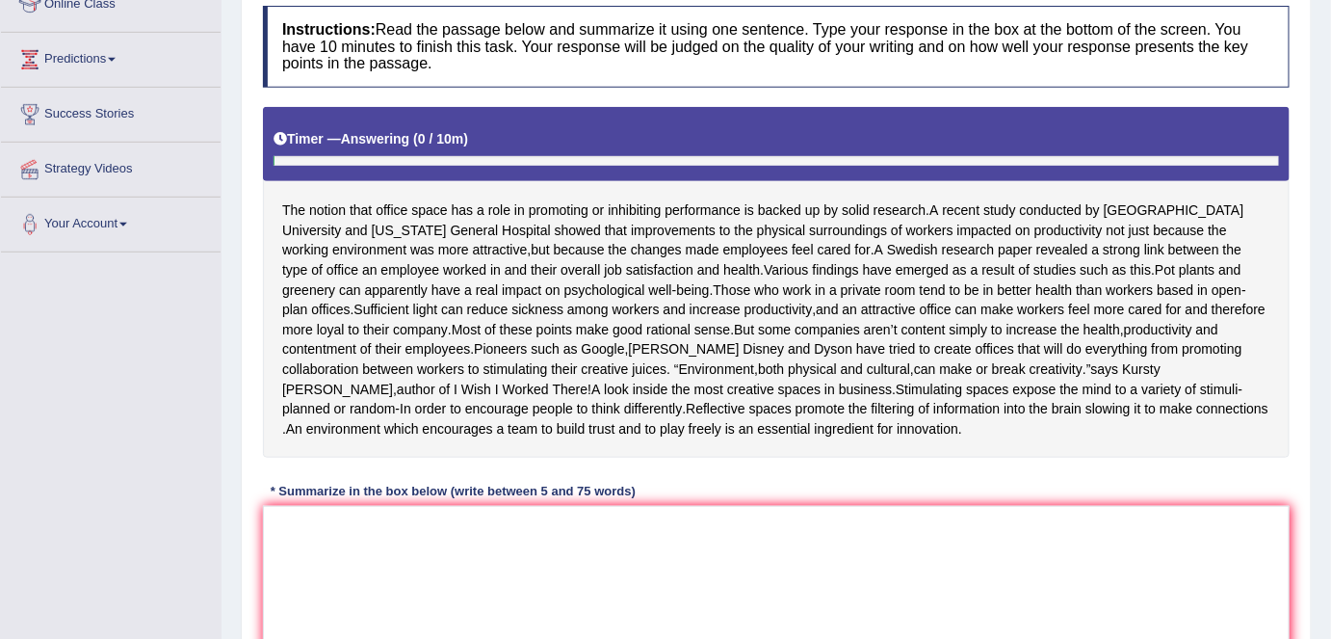
scroll to position [282, 0]
click at [765, 537] on textarea at bounding box center [776, 599] width 1027 height 187
paste textarea "The space of an office can promote or inhibit performance, and research demonst…"
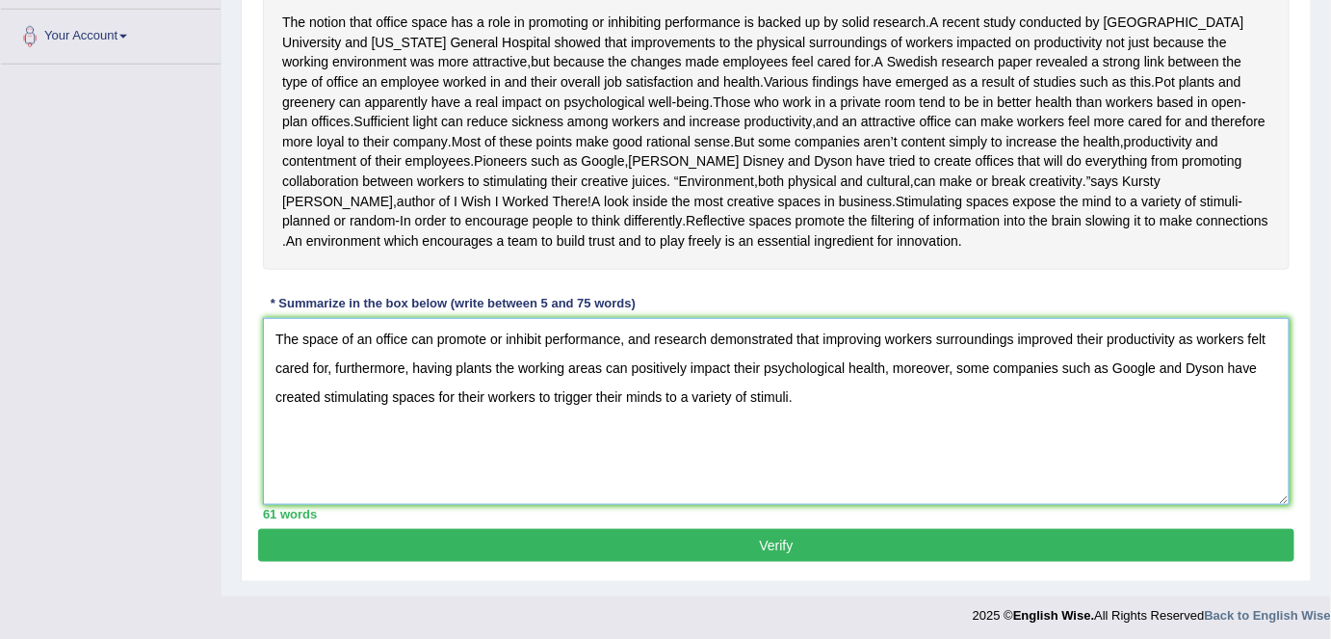
scroll to position [471, 0]
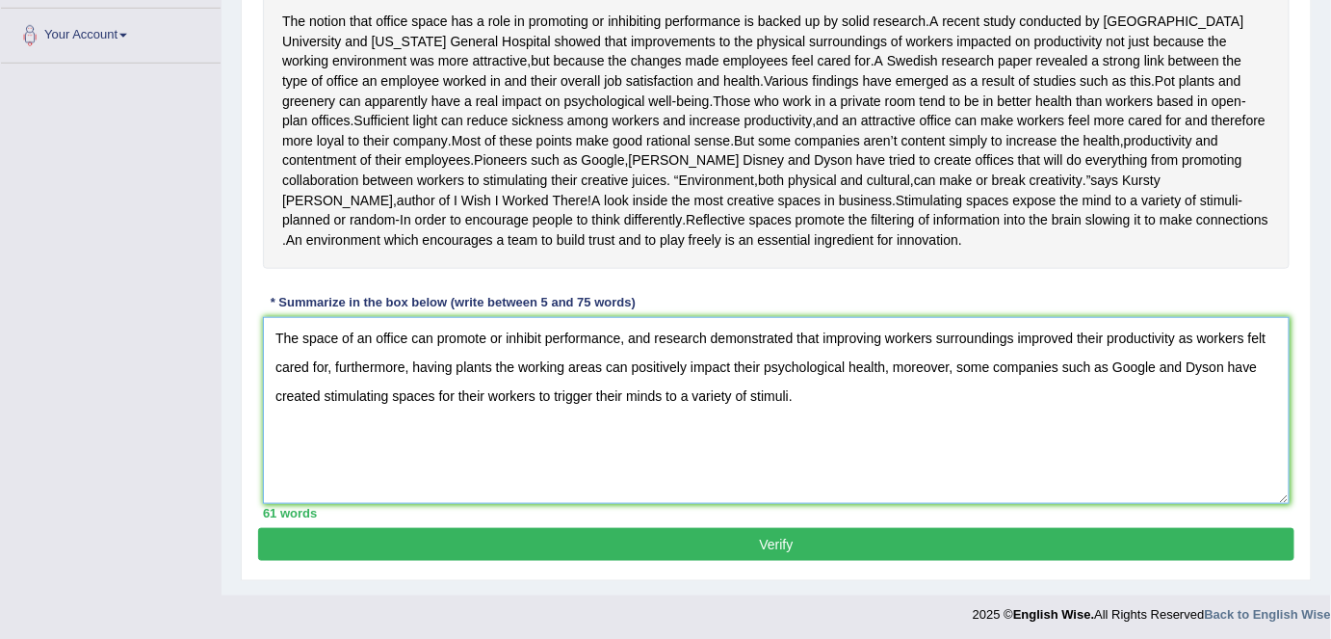
click at [931, 355] on textarea "The space of an office can promote or inhibit performance, and research demonst…" at bounding box center [776, 410] width 1027 height 187
click at [516, 384] on textarea "The space of an office can promote or inhibit performance, and research demonst…" at bounding box center [776, 410] width 1027 height 187
type textarea "The space of an office can promote or inhibit performance, and research demonst…"
click at [763, 561] on button "Verify" at bounding box center [776, 544] width 1037 height 33
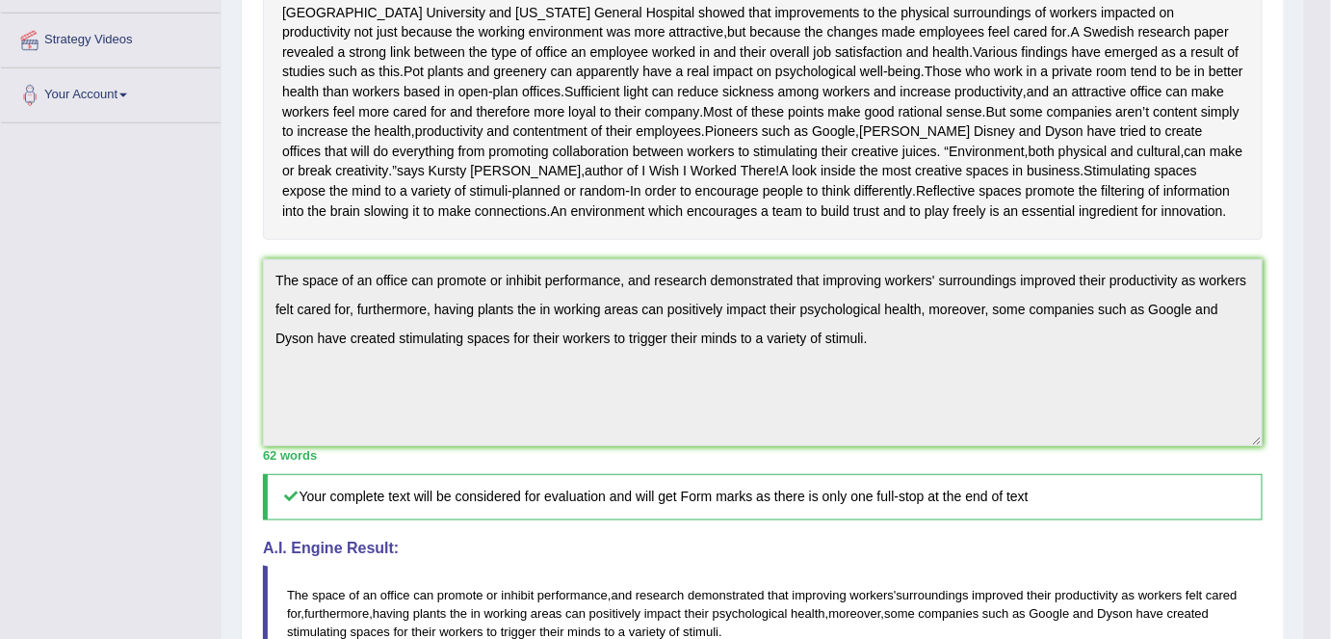
scroll to position [0, 0]
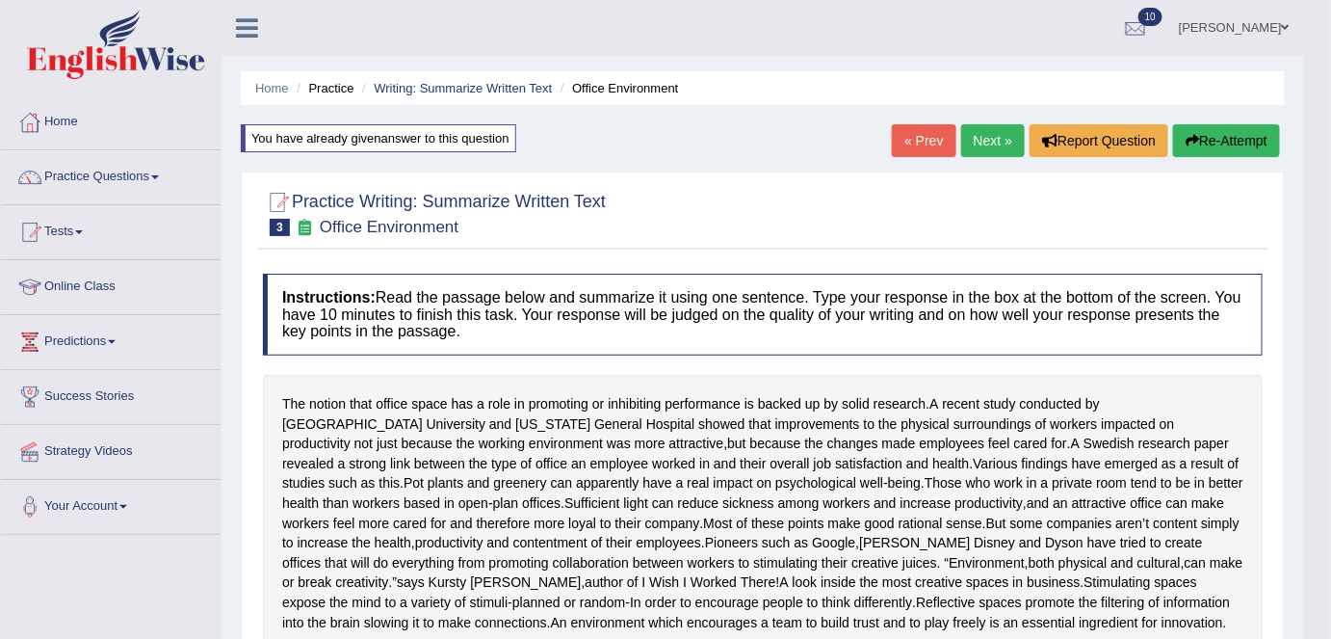
click at [976, 142] on link "Next »" at bounding box center [994, 140] width 64 height 33
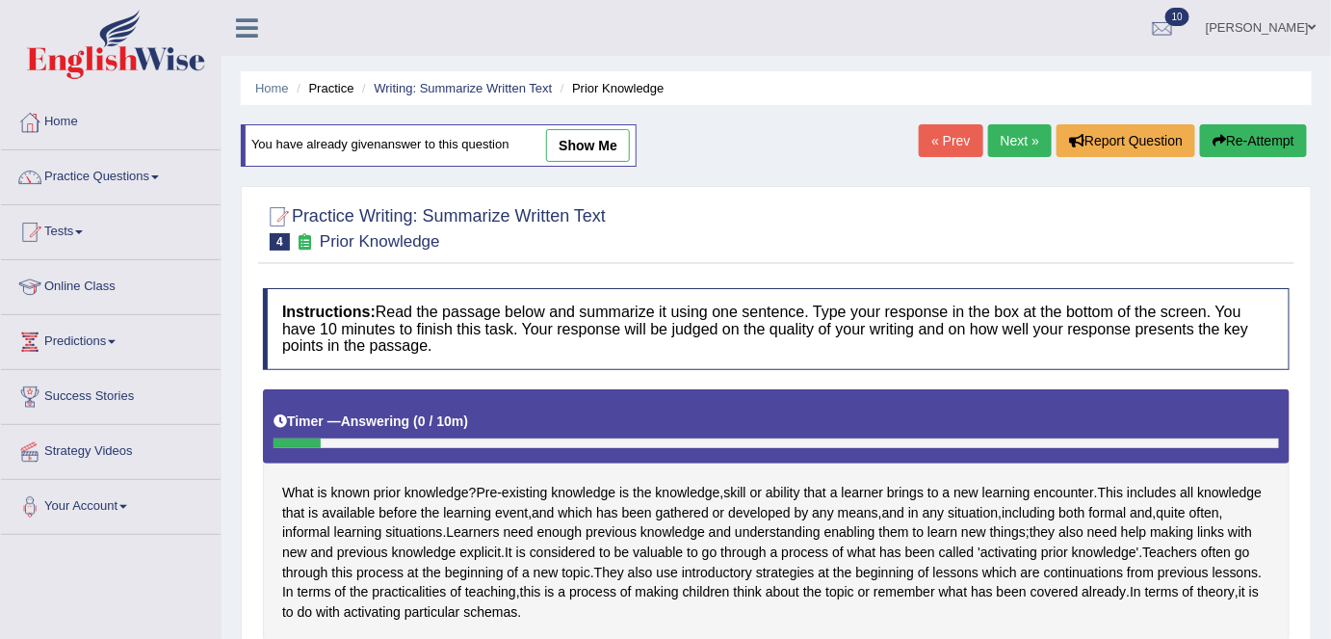
click at [1029, 137] on link "Next »" at bounding box center [1021, 140] width 64 height 33
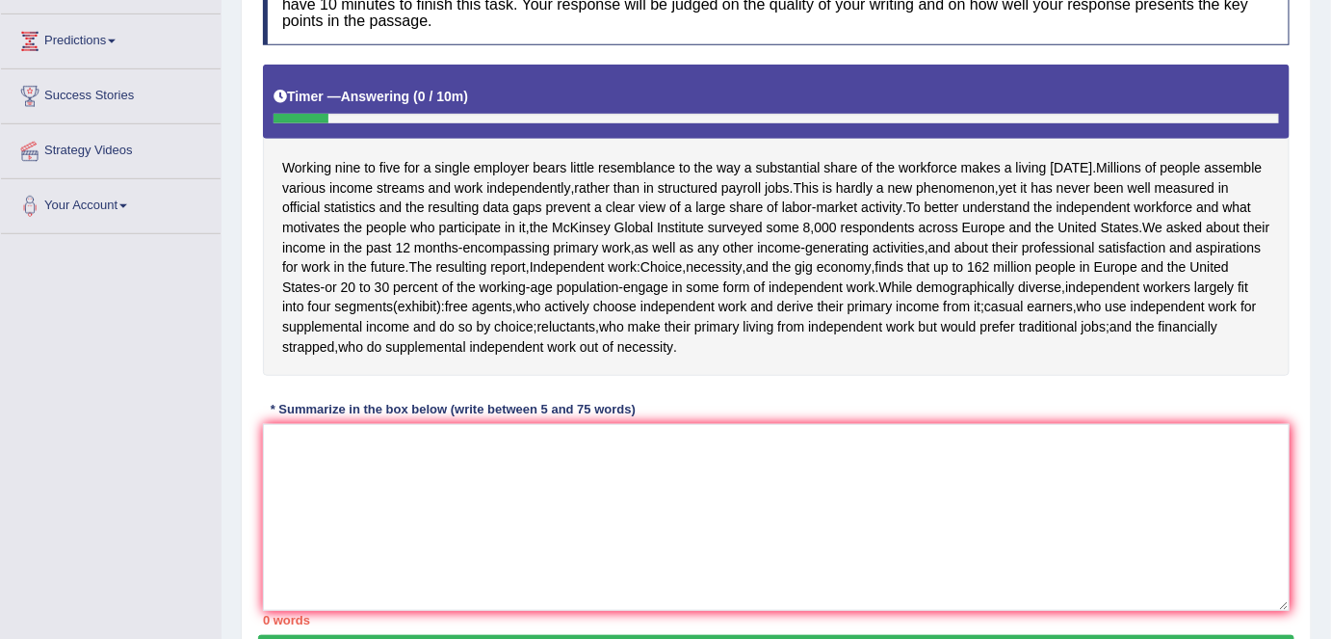
scroll to position [312, 0]
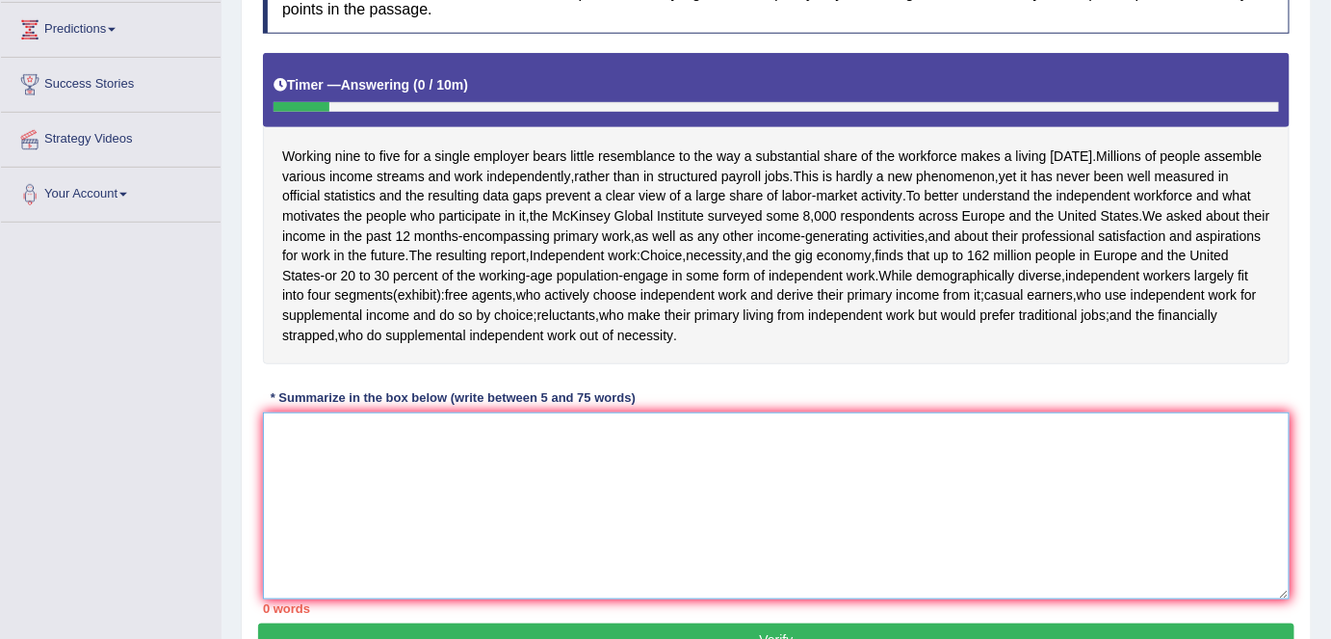
click at [965, 442] on textarea at bounding box center [776, 505] width 1027 height 187
type textarea "M"
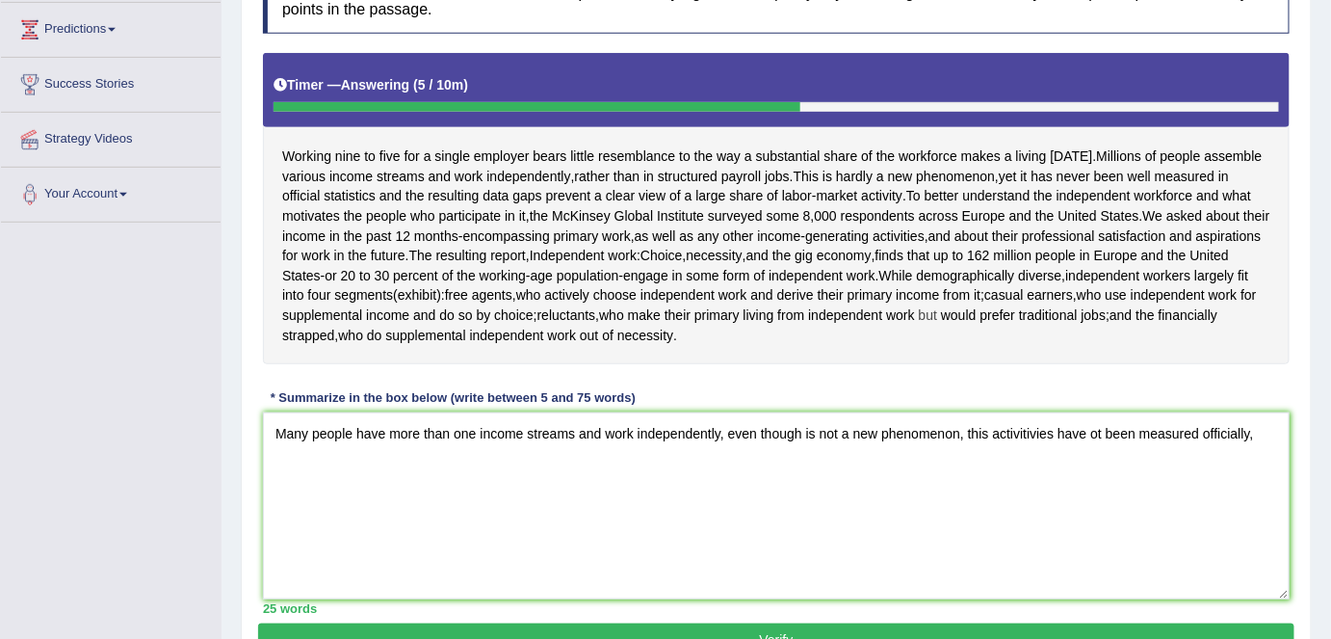
click at [937, 322] on span "but" at bounding box center [928, 315] width 18 height 20
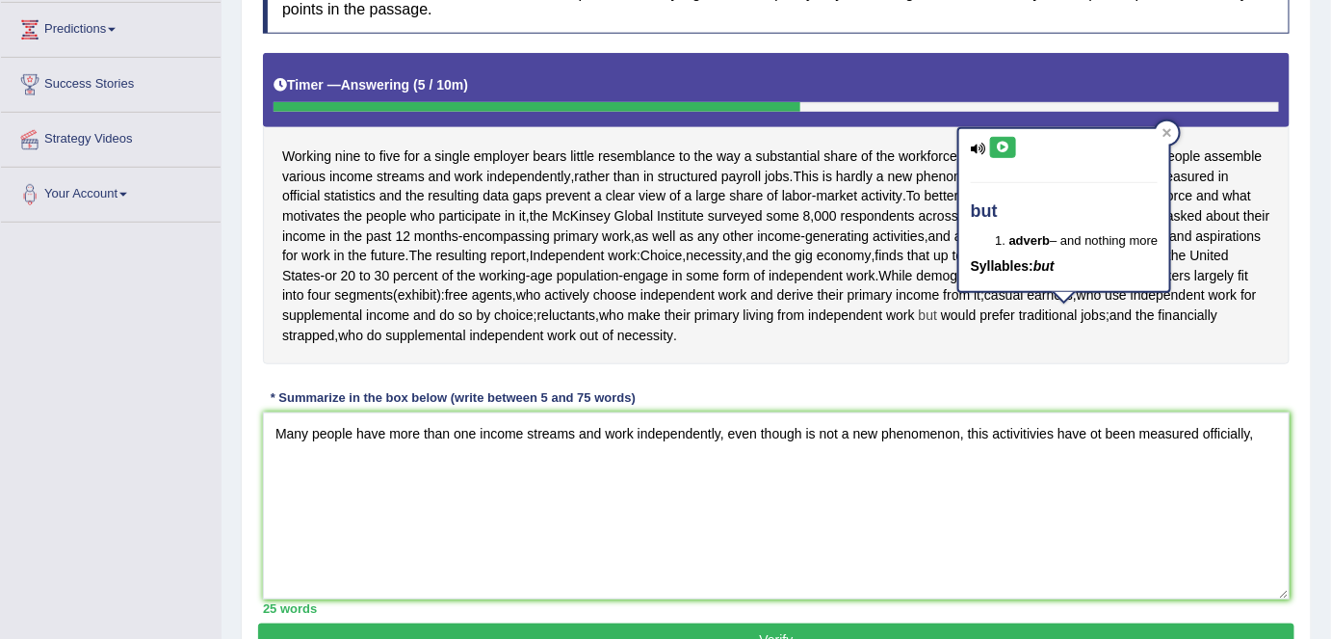
click at [1061, 322] on body "Toggle navigation Home Practice Questions Speaking Practice Read Aloud Repeat S…" at bounding box center [665, 7] width 1331 height 639
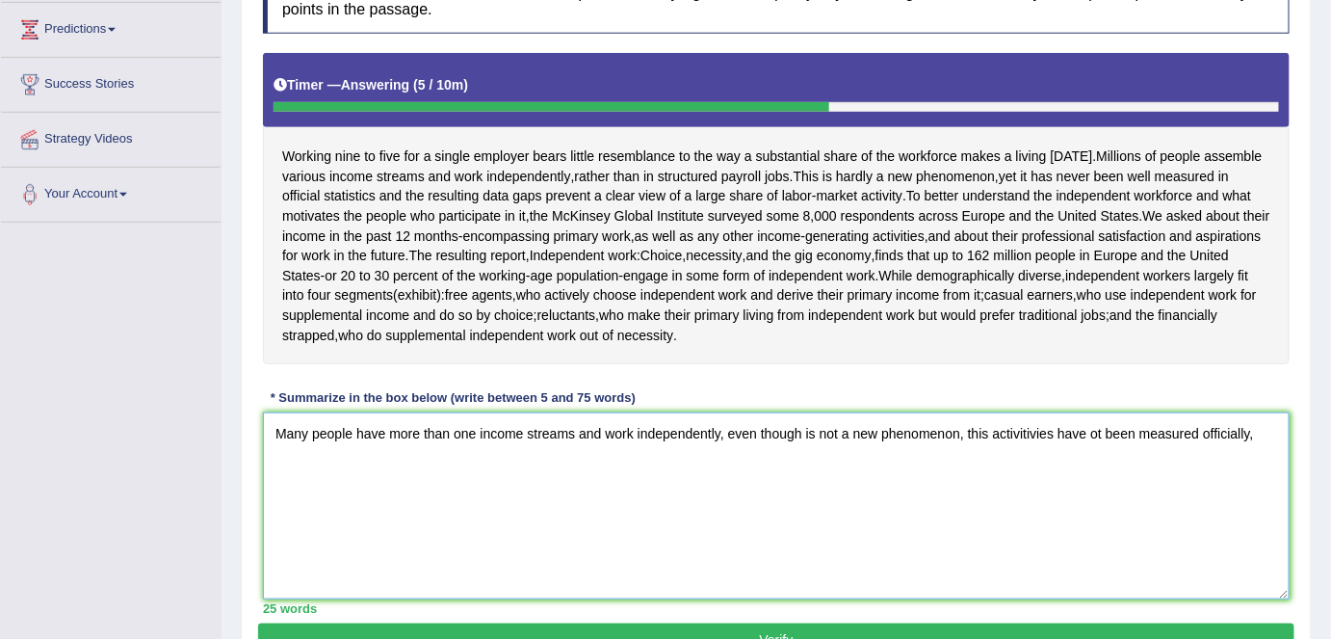
click at [923, 521] on textarea "Many people have more than one income streams and work independently, even thou…" at bounding box center [776, 505] width 1027 height 187
click at [1091, 436] on textarea "Many people have more than one income streams and work independently, even thou…" at bounding box center [776, 505] width 1027 height 187
click at [1271, 436] on textarea "Many people have more than one income streams and work independently, even thou…" at bounding box center [776, 505] width 1027 height 187
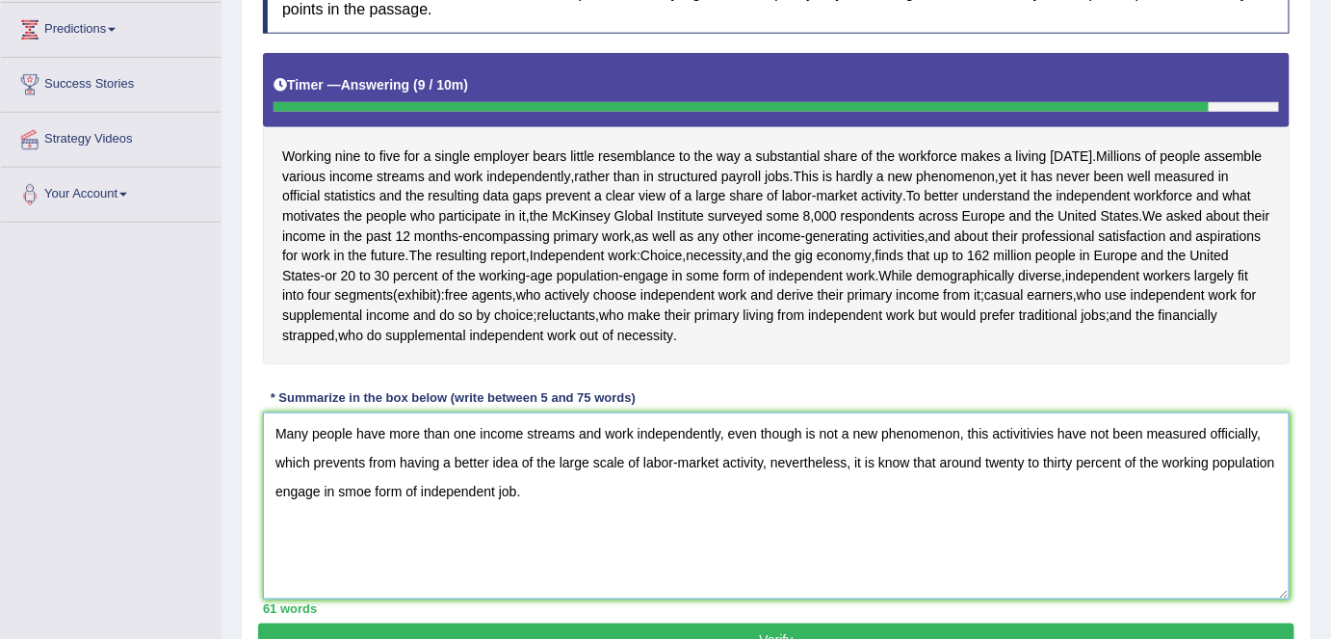
click at [372, 488] on textarea "Many people have more than one income streams and work independently, even thou…" at bounding box center [776, 505] width 1027 height 187
click at [909, 462] on textarea "Many people have more than one income streams and work independently, even thou…" at bounding box center [776, 505] width 1027 height 187
click at [341, 488] on textarea "Many people have more than one income streams and work independently, even thou…" at bounding box center [776, 505] width 1027 height 187
click at [467, 491] on textarea "Many people have more than one income streams and work independently, even thou…" at bounding box center [776, 505] width 1027 height 187
type textarea "Many people have more than one income streams and work independently, even thou…"
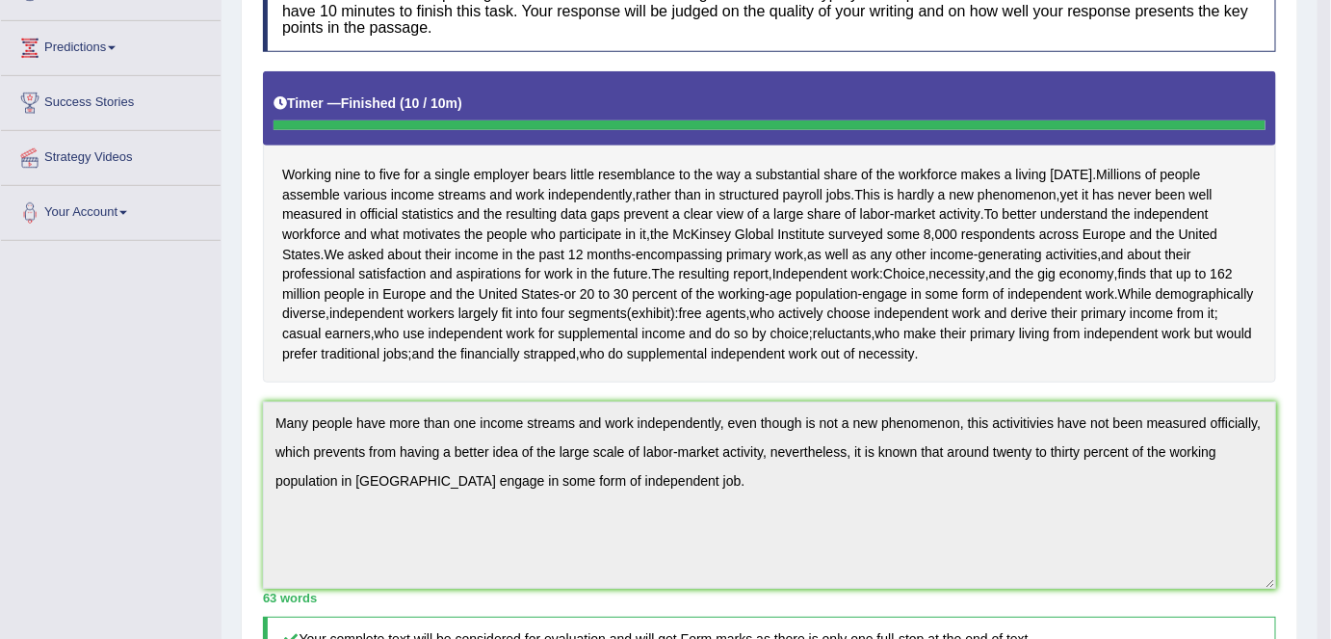
scroll to position [0, 0]
